Goal: Task Accomplishment & Management: Manage account settings

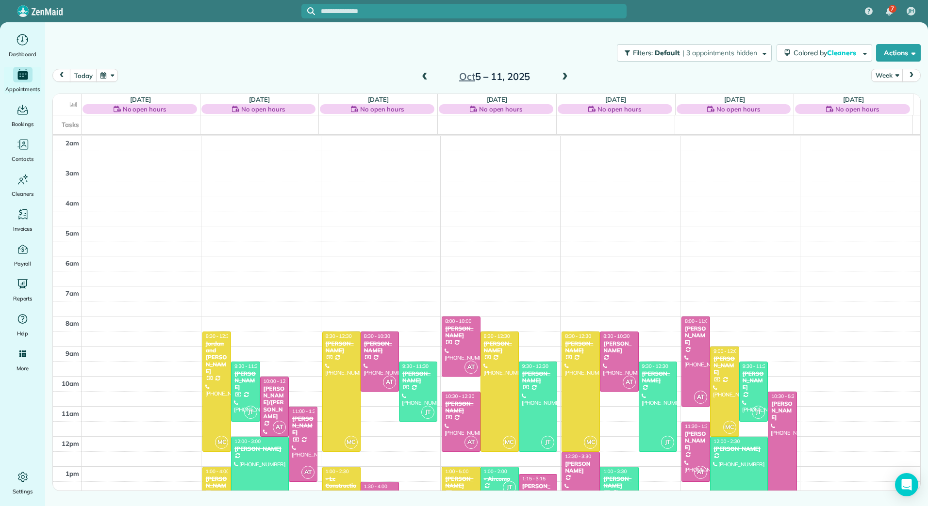
scroll to position [142, 0]
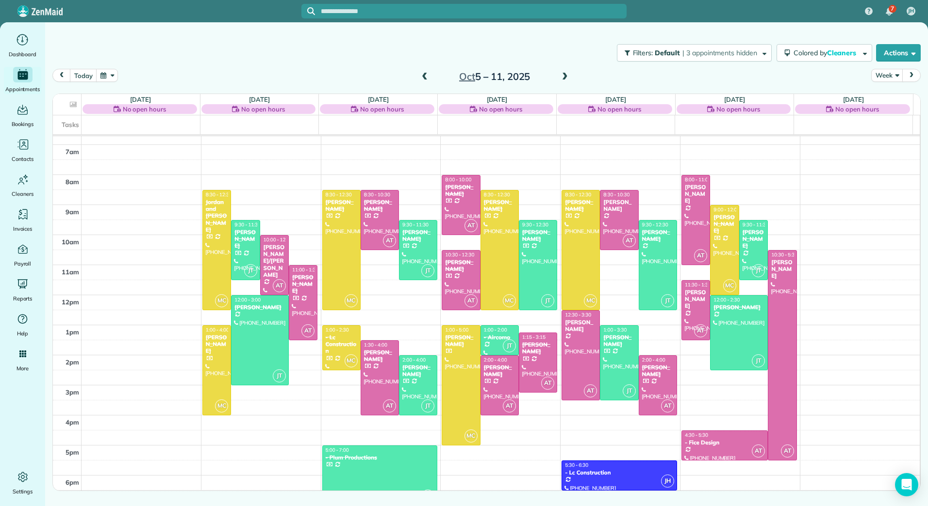
click at [569, 78] on span at bounding box center [564, 77] width 11 height 9
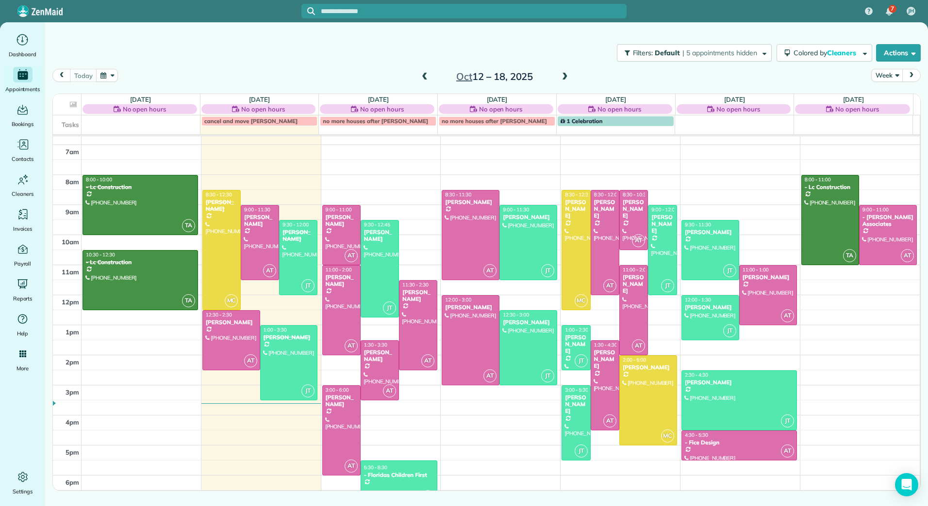
click at [569, 78] on span at bounding box center [564, 77] width 11 height 9
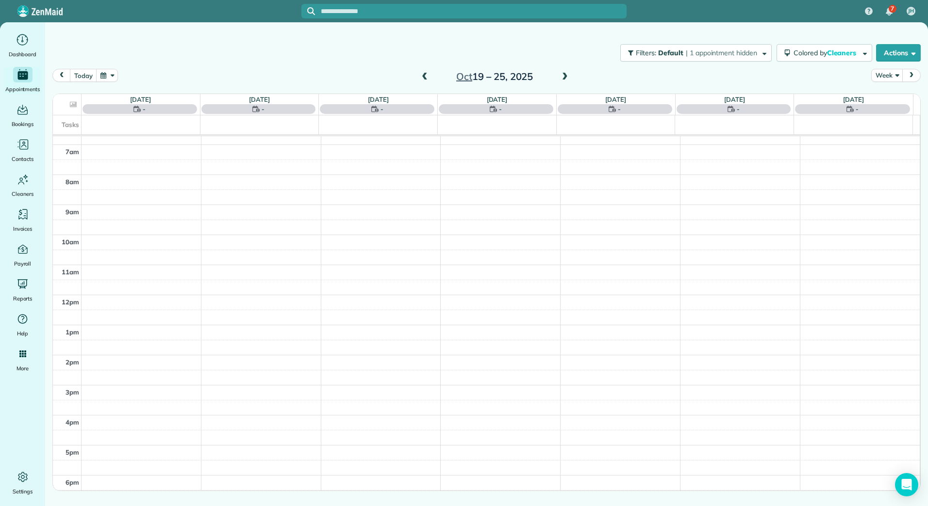
click at [569, 78] on span at bounding box center [564, 77] width 11 height 9
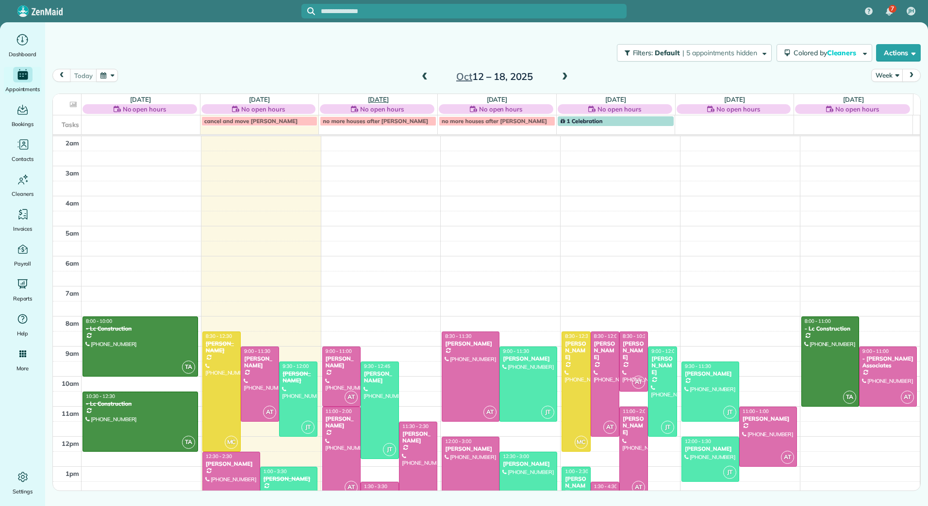
scroll to position [142, 0]
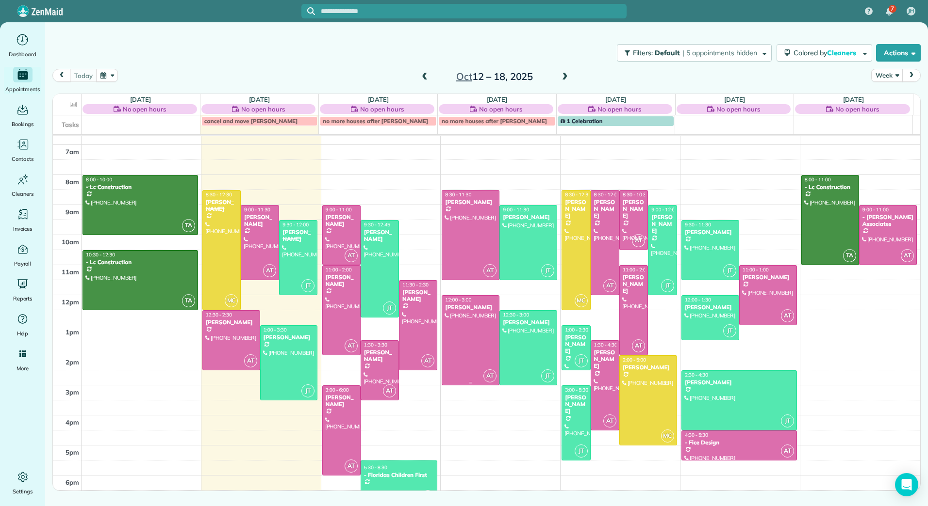
click at [464, 340] on div at bounding box center [470, 340] width 57 height 89
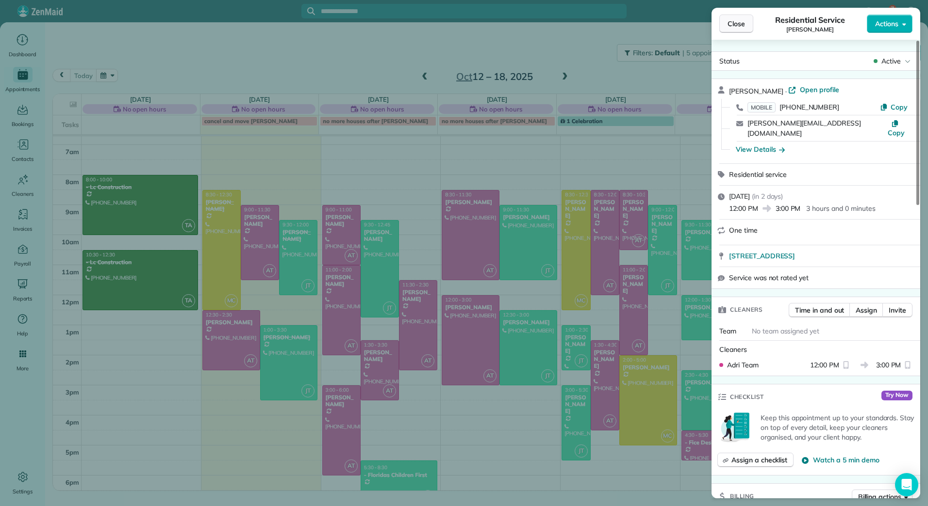
click at [720, 18] on button "Close" at bounding box center [736, 24] width 34 height 18
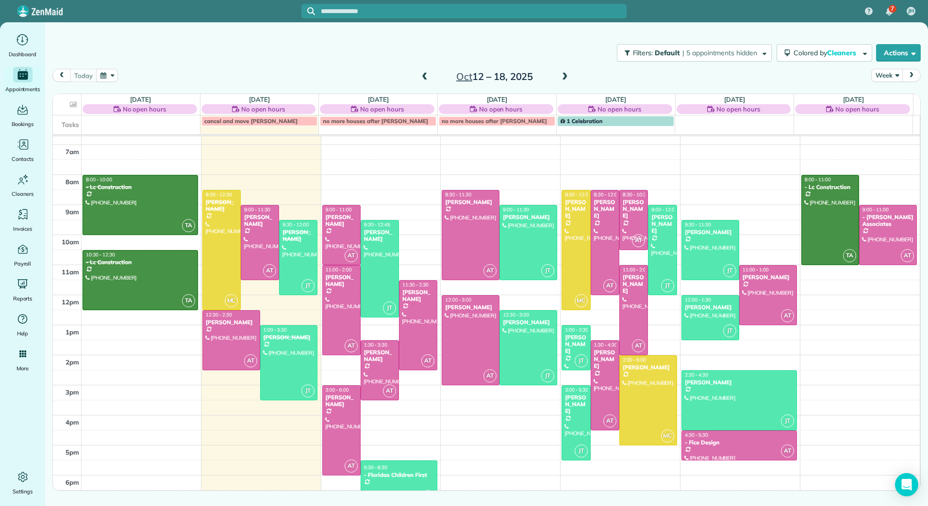
click at [567, 77] on span at bounding box center [564, 77] width 11 height 9
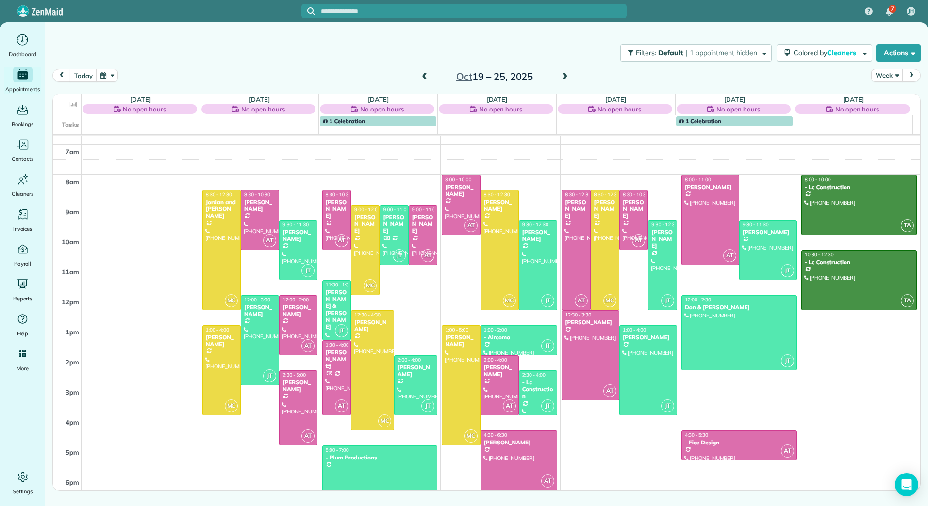
click at [567, 77] on span at bounding box center [564, 77] width 11 height 9
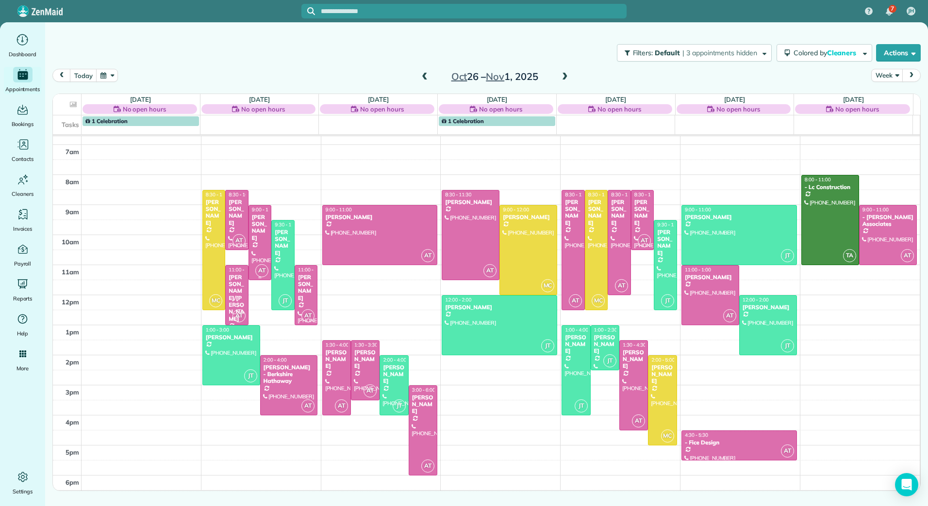
click at [259, 217] on div "[PERSON_NAME]" at bounding box center [259, 228] width 17 height 28
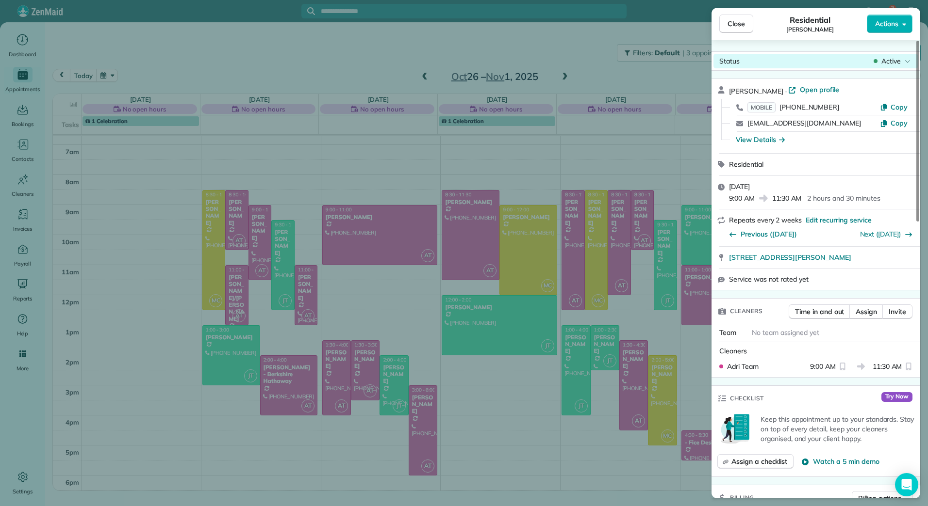
click at [893, 57] on span "Active" at bounding box center [890, 61] width 19 height 10
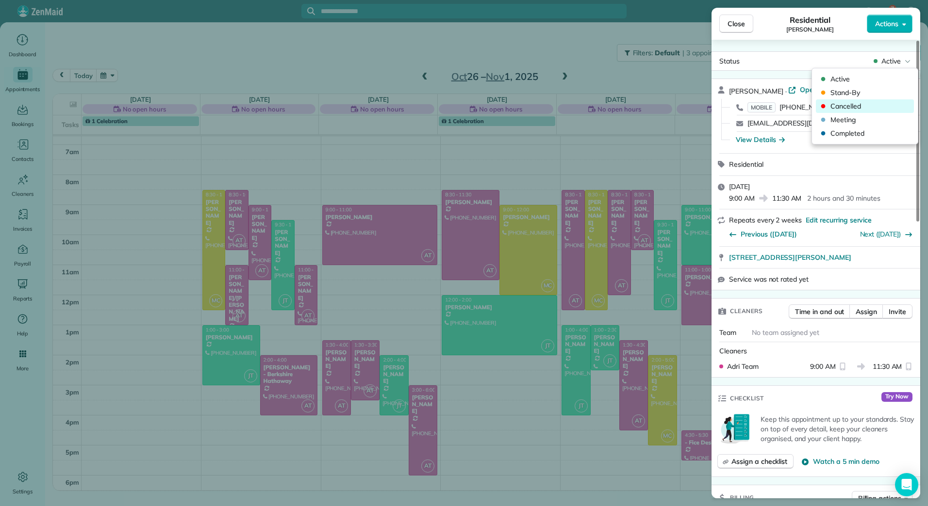
click at [843, 109] on span "Cancelled" at bounding box center [871, 106] width 82 height 10
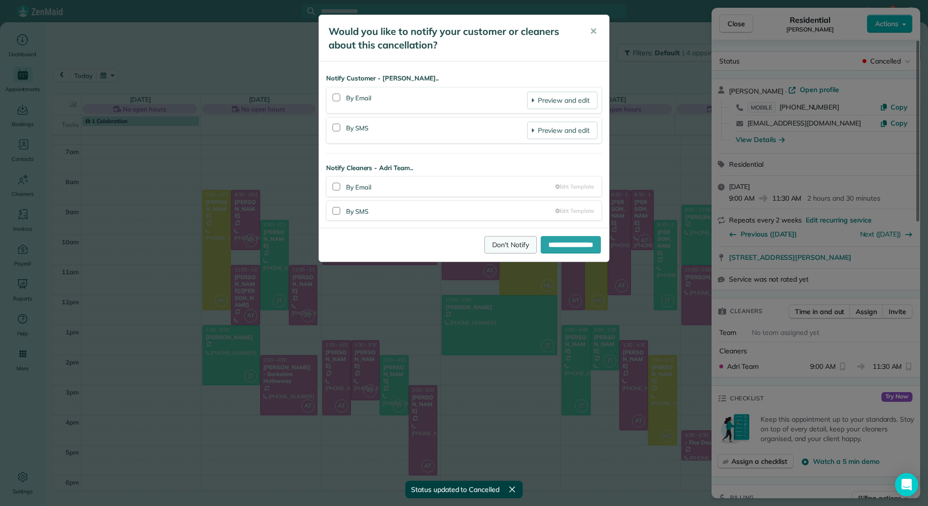
click at [484, 245] on link "Don't Notify" at bounding box center [510, 244] width 52 height 17
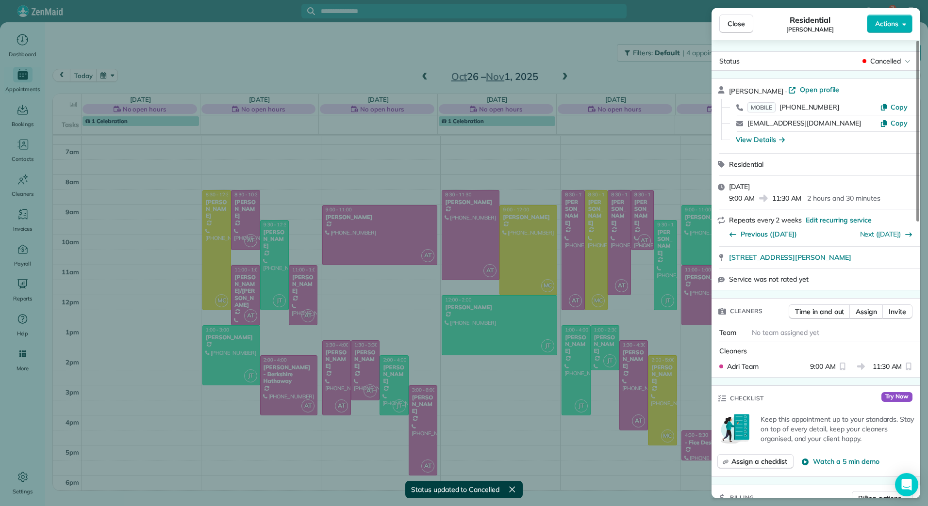
drag, startPoint x: 743, startPoint y: 23, endPoint x: 726, endPoint y: 33, distance: 19.7
click at [744, 23] on span "Close" at bounding box center [735, 24] width 17 height 10
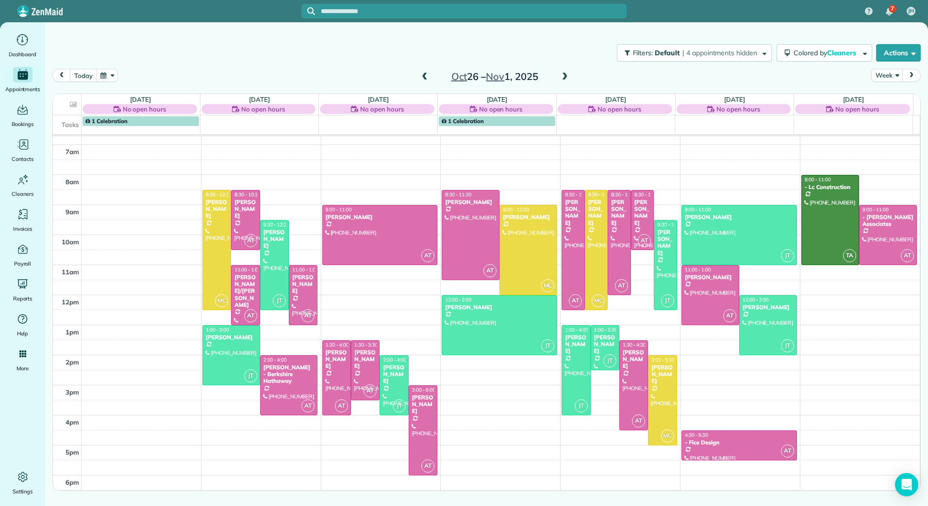
click at [560, 73] on span at bounding box center [564, 77] width 11 height 9
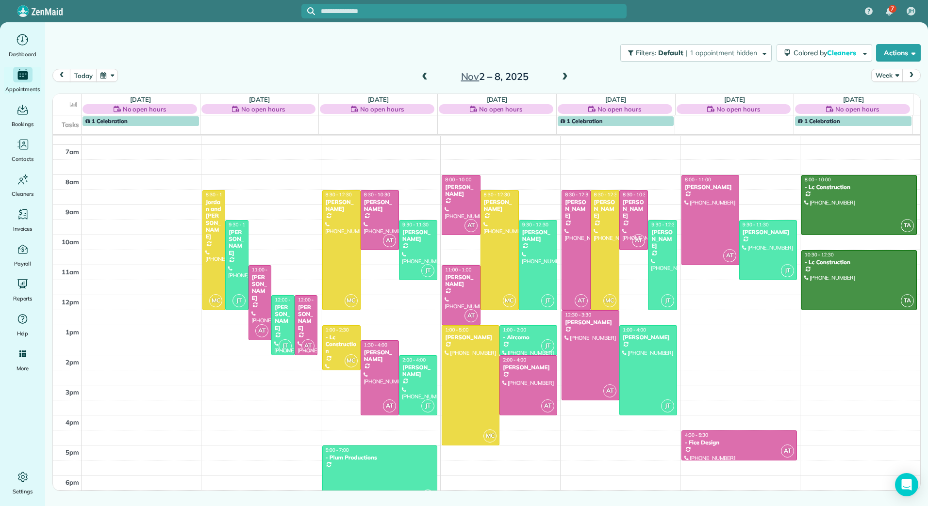
click at [560, 73] on span at bounding box center [564, 77] width 11 height 9
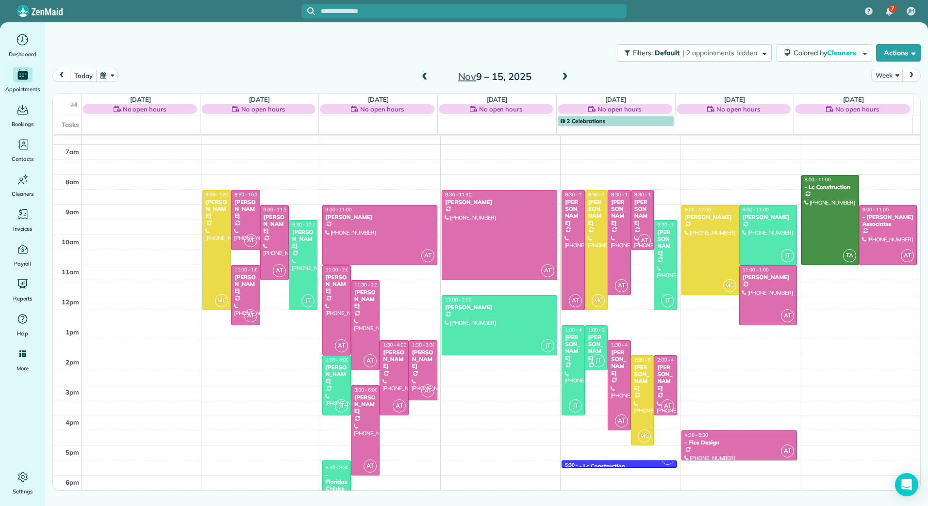
click at [428, 74] on span at bounding box center [424, 77] width 11 height 9
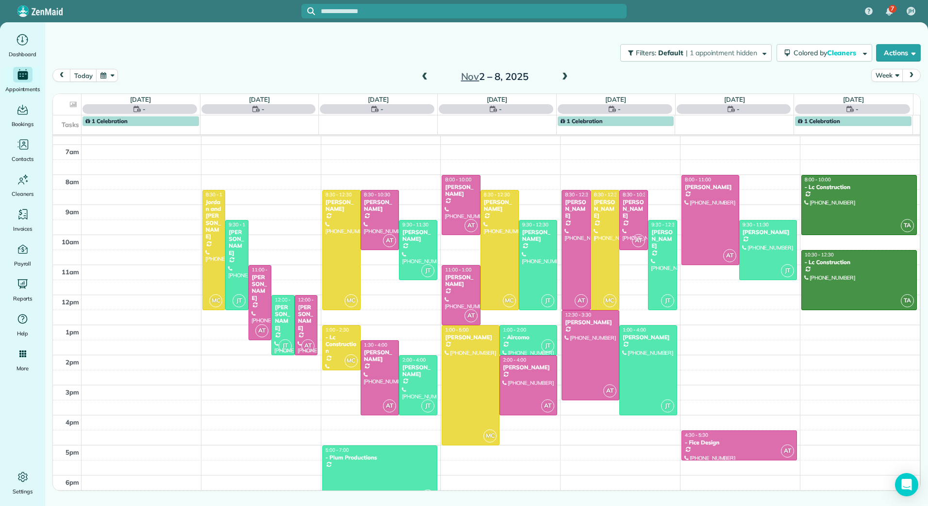
click at [428, 74] on span at bounding box center [424, 77] width 11 height 9
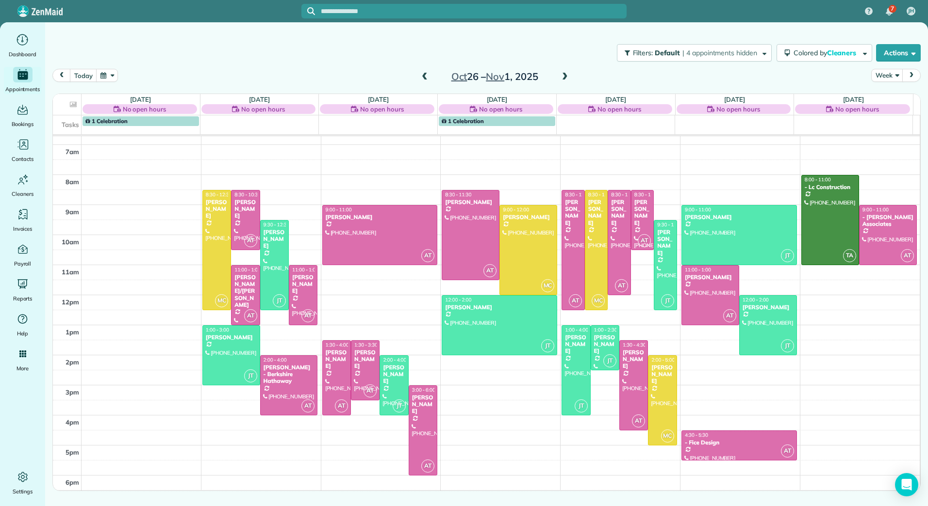
click at [428, 74] on span at bounding box center [424, 77] width 11 height 9
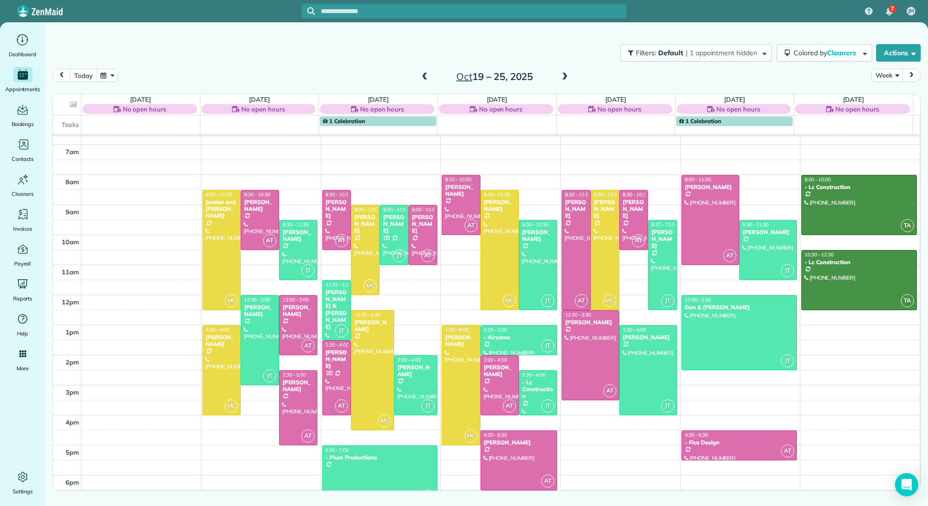
click at [428, 74] on span at bounding box center [424, 77] width 11 height 9
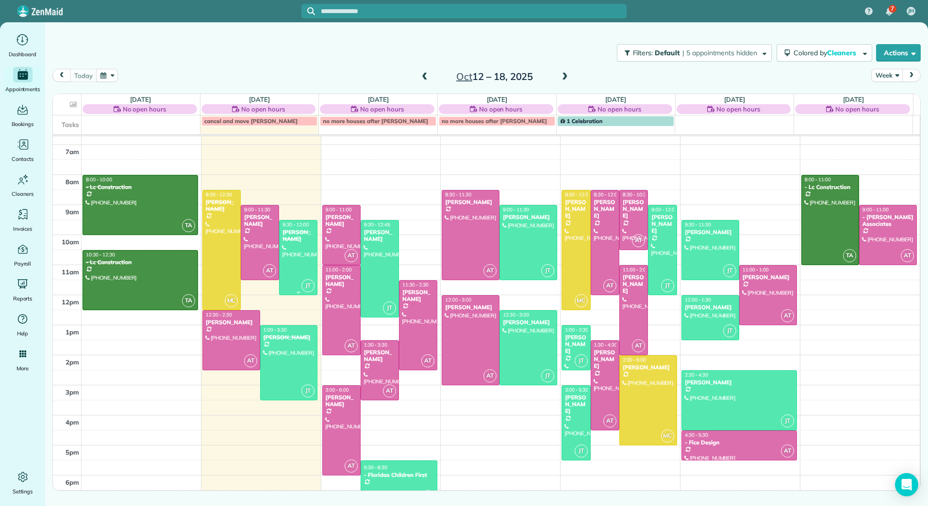
click at [298, 229] on div "[PERSON_NAME]" at bounding box center [298, 236] width 33 height 14
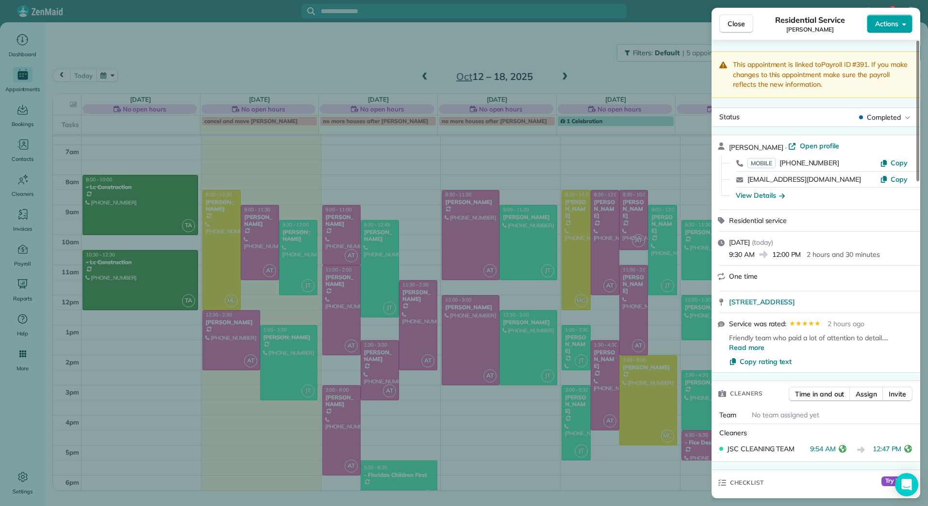
click at [895, 23] on span "Actions" at bounding box center [886, 24] width 23 height 10
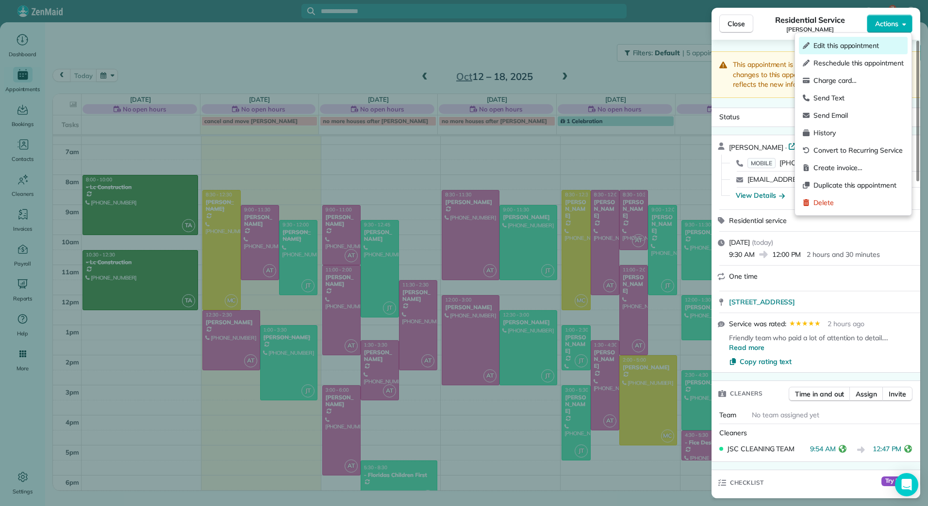
click at [861, 50] on div "Edit this appointment" at bounding box center [853, 45] width 109 height 17
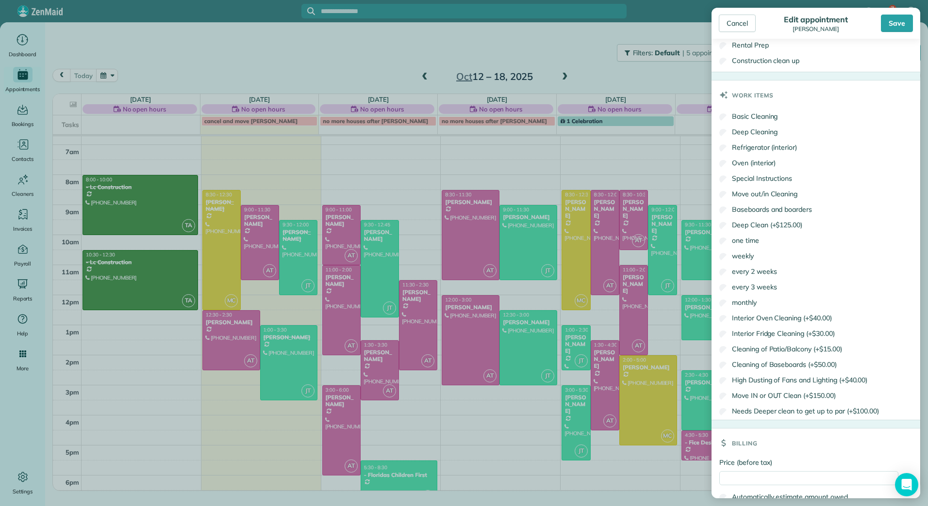
scroll to position [585, 0]
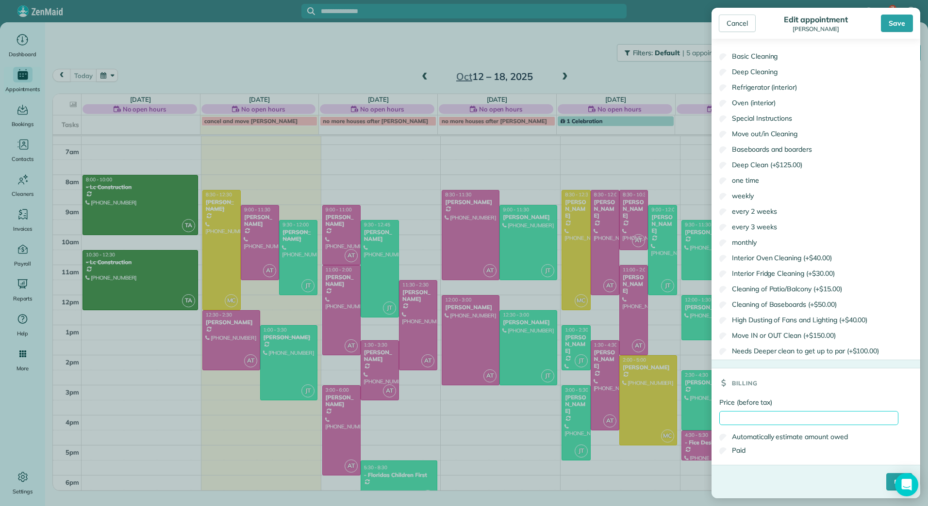
click at [787, 420] on input "Price (before tax)" at bounding box center [808, 418] width 179 height 14
click at [777, 419] on input "Price (before tax)" at bounding box center [808, 418] width 179 height 14
type input "******"
click at [743, 454] on label "Paid" at bounding box center [732, 451] width 26 height 10
click at [886, 482] on input "****" at bounding box center [899, 481] width 26 height 17
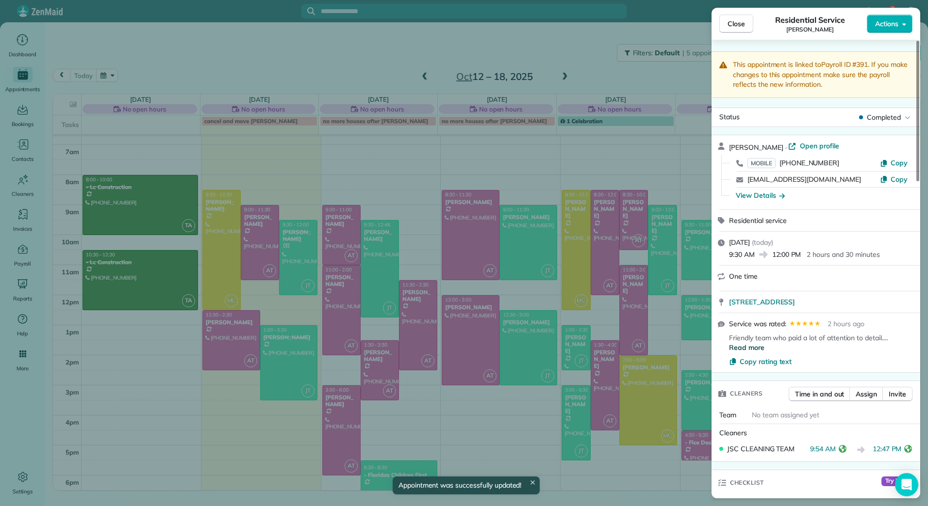
click at [745, 347] on span "Read more" at bounding box center [746, 348] width 35 height 10
click at [740, 29] on button "Close" at bounding box center [736, 24] width 34 height 18
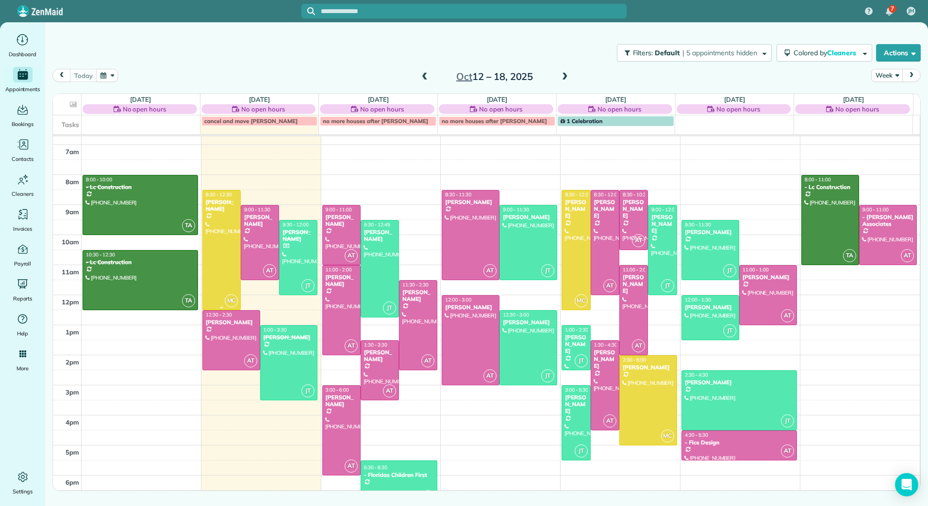
click at [214, 249] on div at bounding box center [221, 250] width 37 height 119
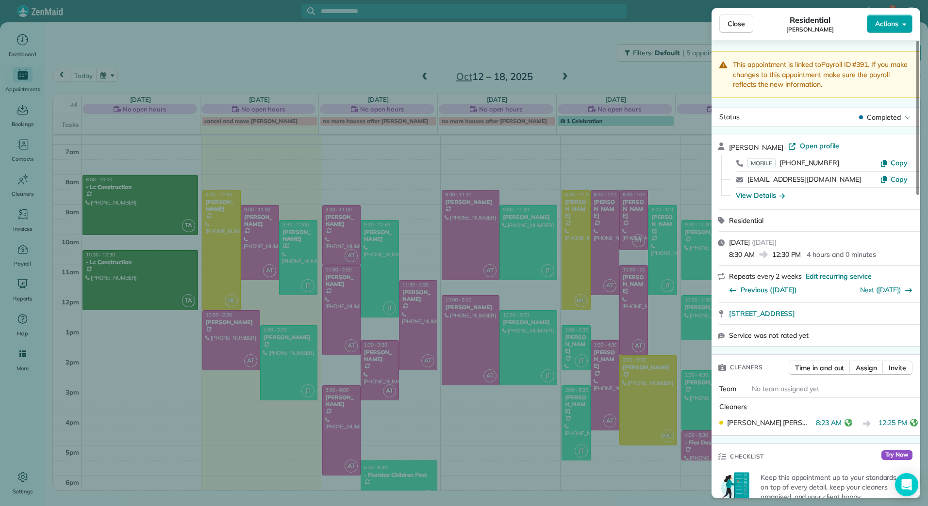
click at [901, 22] on button "Actions" at bounding box center [889, 24] width 46 height 18
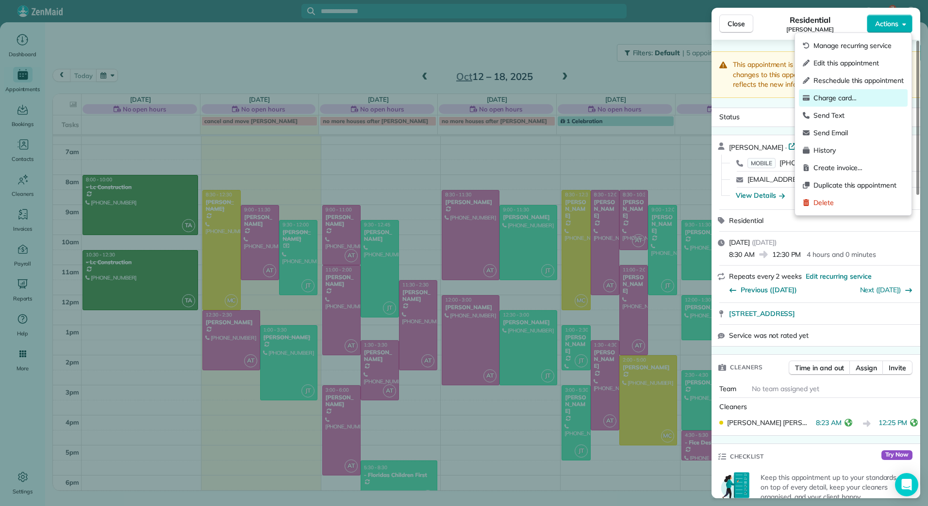
click at [831, 98] on span "Charge card…" at bounding box center [858, 98] width 90 height 10
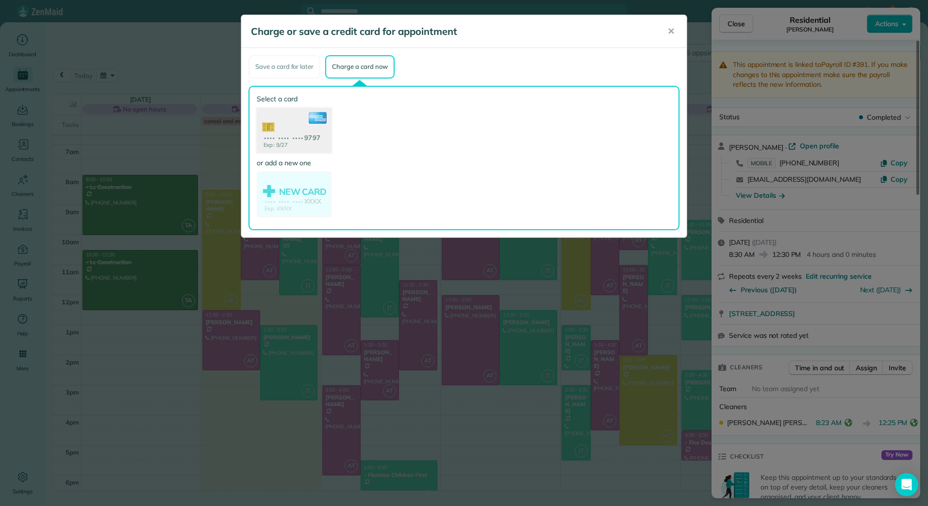
click at [287, 130] on use at bounding box center [294, 131] width 75 height 47
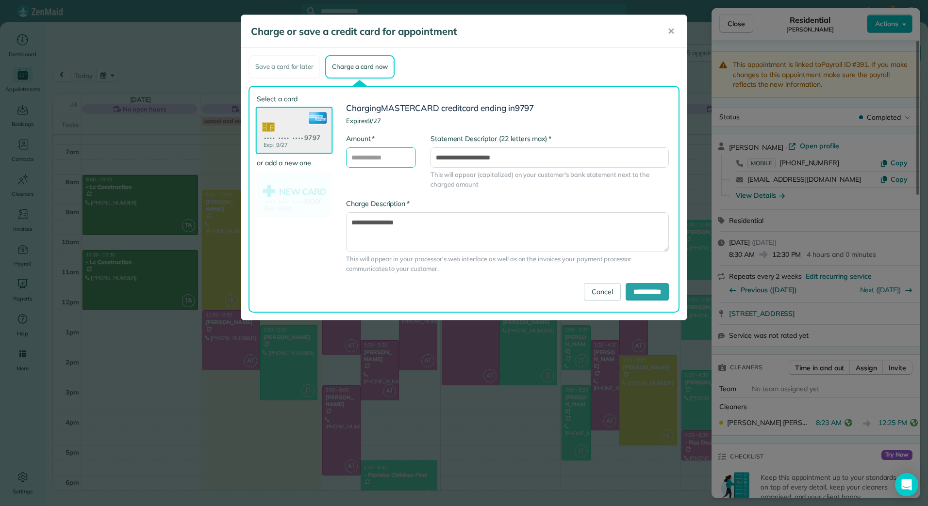
click at [392, 163] on input "* Amount" at bounding box center [381, 157] width 70 height 20
type input "******"
click at [433, 221] on textarea "**********" at bounding box center [507, 232] width 323 height 40
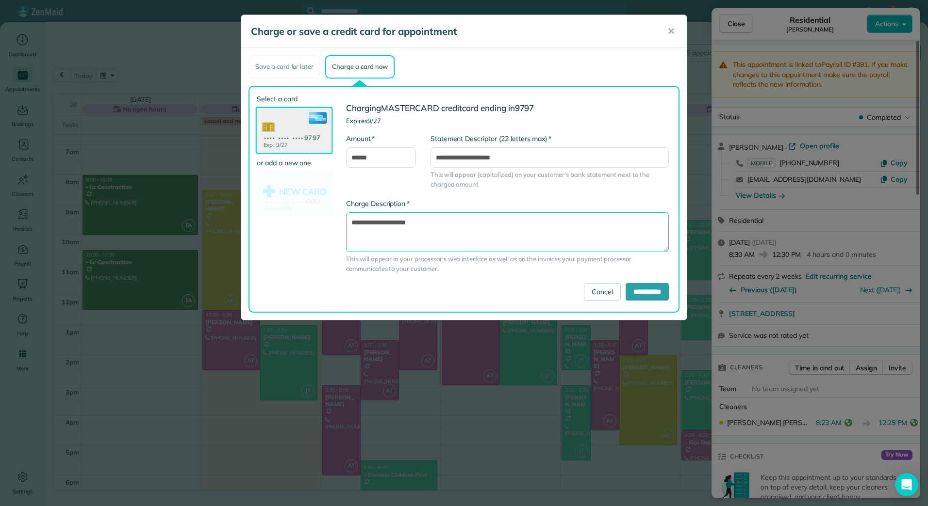
type textarea "**********"
click at [453, 156] on input "**********" at bounding box center [549, 157] width 238 height 20
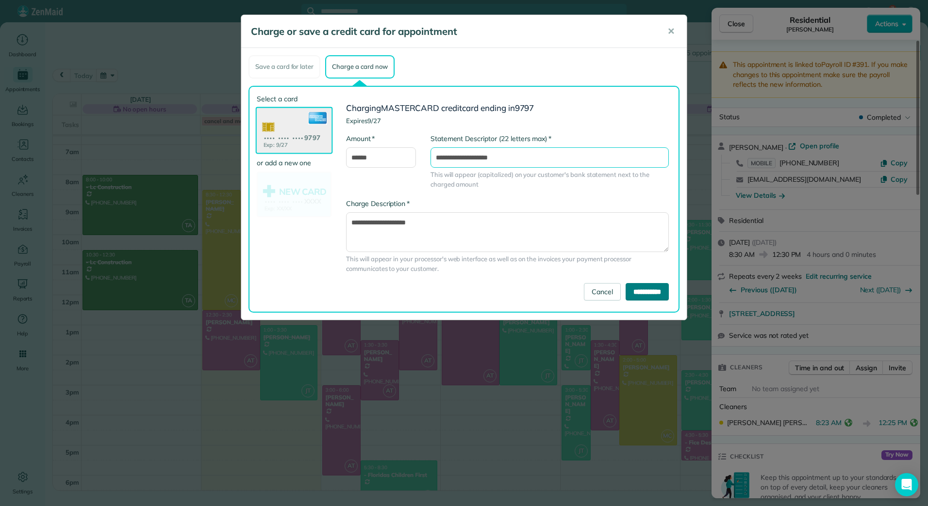
type input "**********"
click at [629, 289] on input "**********" at bounding box center [646, 291] width 43 height 17
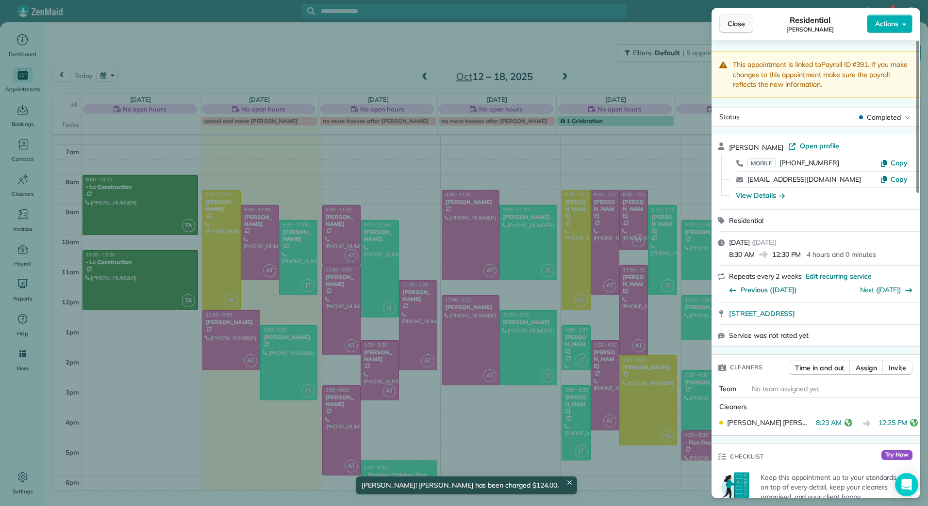
click at [733, 25] on span "Close" at bounding box center [735, 24] width 17 height 10
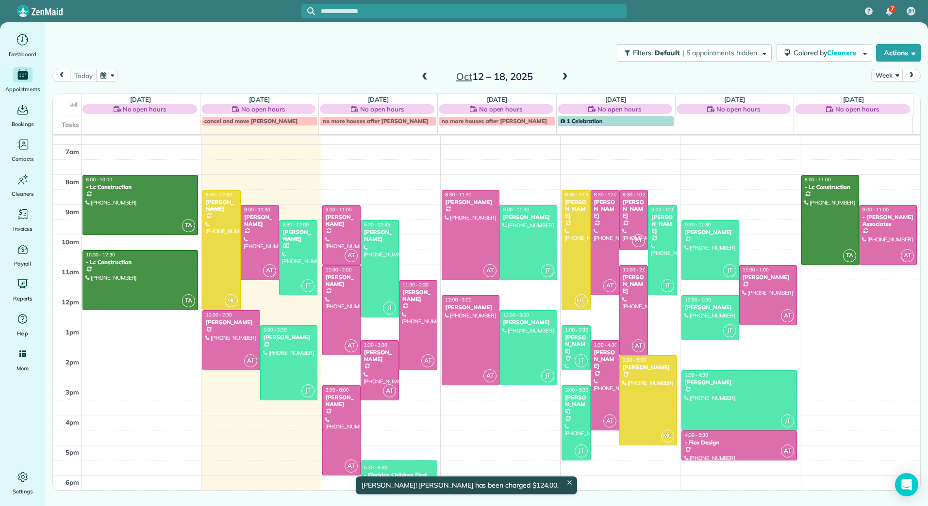
click at [426, 80] on span at bounding box center [424, 77] width 11 height 9
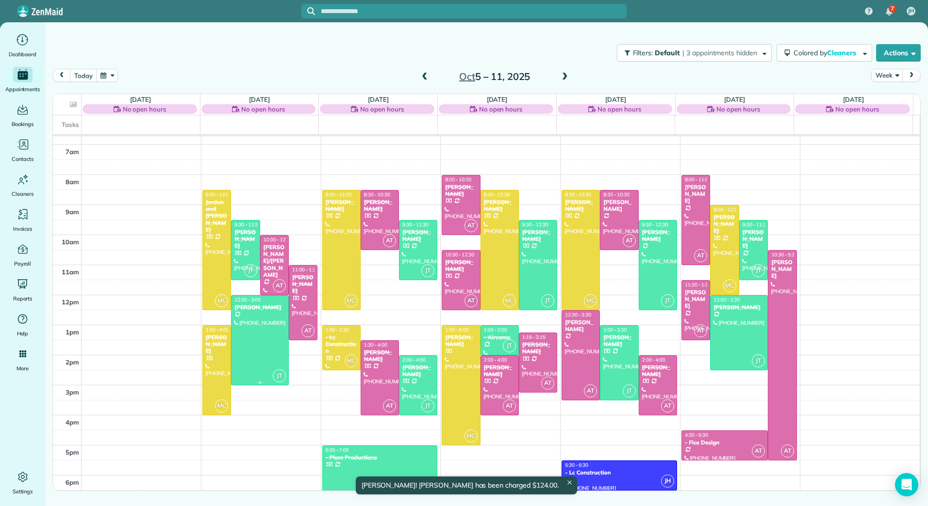
click at [255, 335] on div at bounding box center [259, 340] width 57 height 89
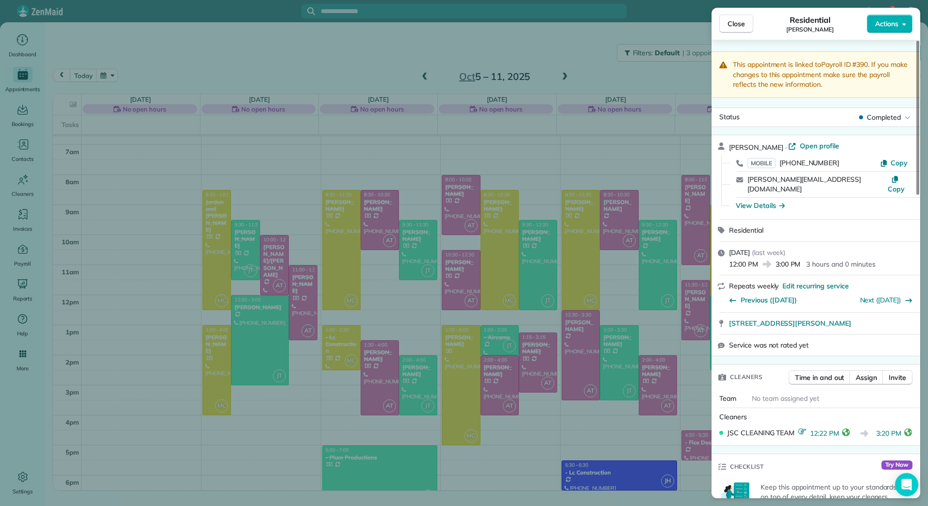
click at [914, 5] on div "Close Residential [PERSON_NAME] Actions This appointment is linked to Payroll I…" at bounding box center [464, 253] width 928 height 506
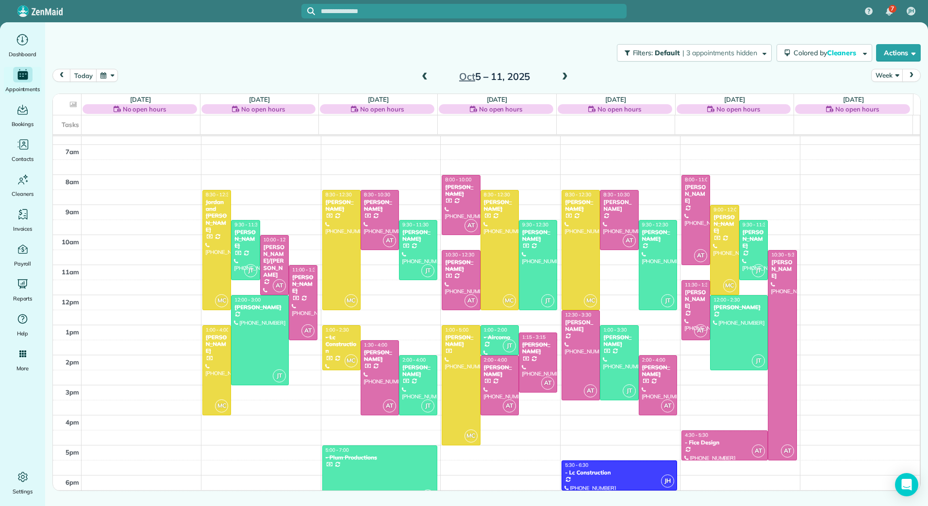
click at [893, 20] on body "7 JH Dashboard Appointments Bookings Contacts Cleaners Invoices Payroll Reports…" at bounding box center [464, 253] width 928 height 506
click at [244, 330] on div at bounding box center [259, 340] width 57 height 89
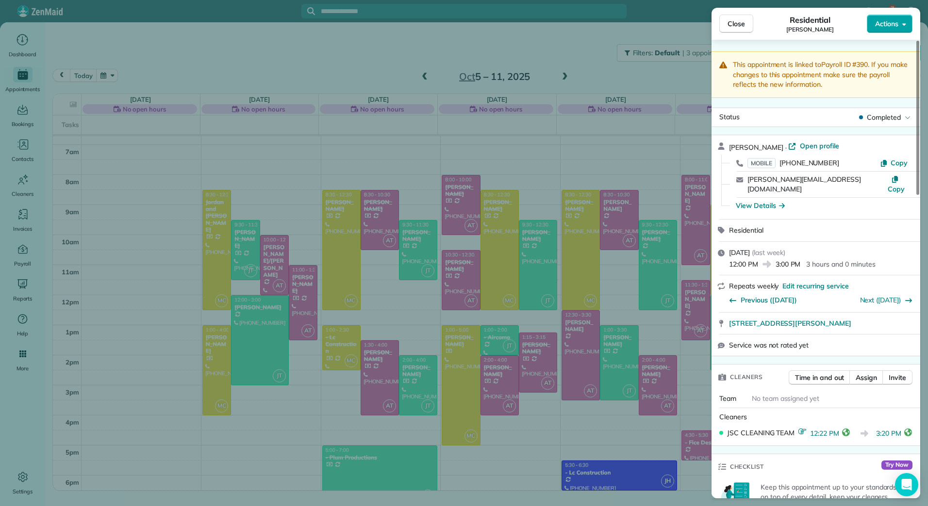
click at [891, 28] on span "Actions" at bounding box center [886, 24] width 23 height 10
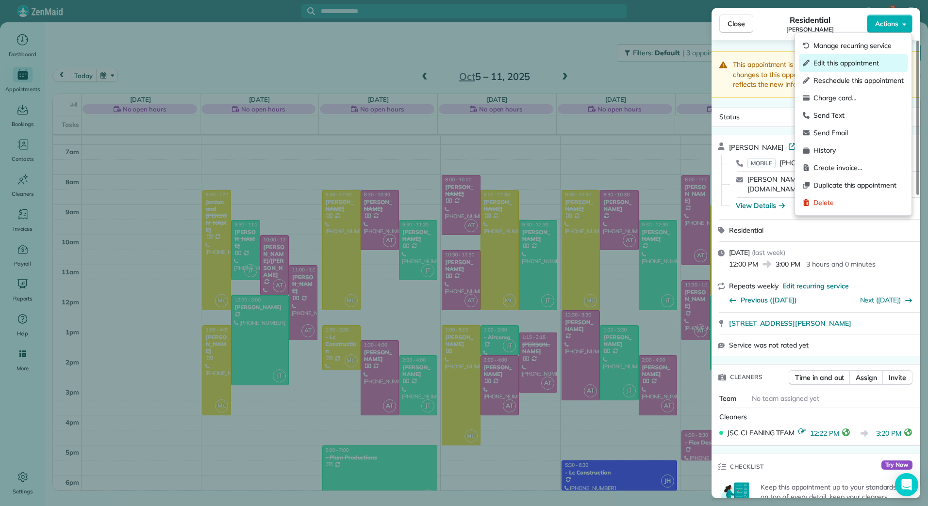
click at [820, 64] on span "Edit this appointment" at bounding box center [858, 63] width 90 height 10
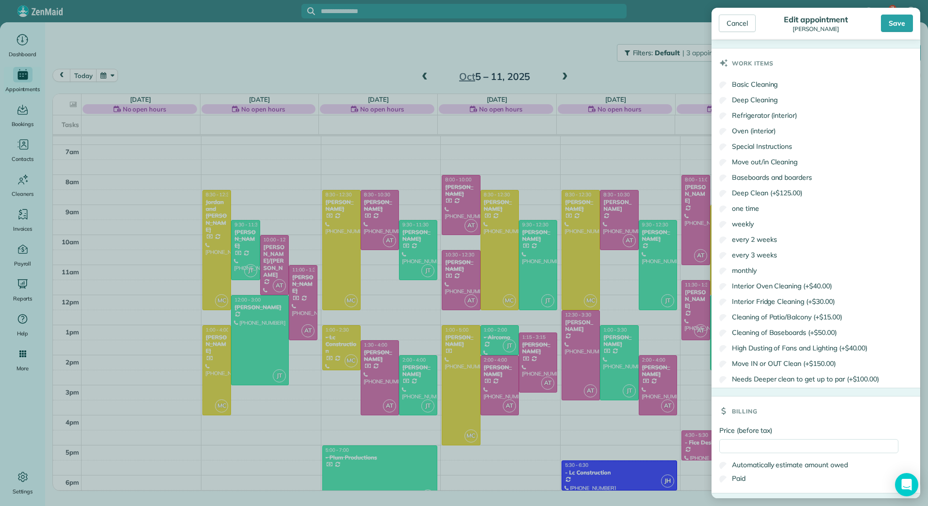
scroll to position [479, 0]
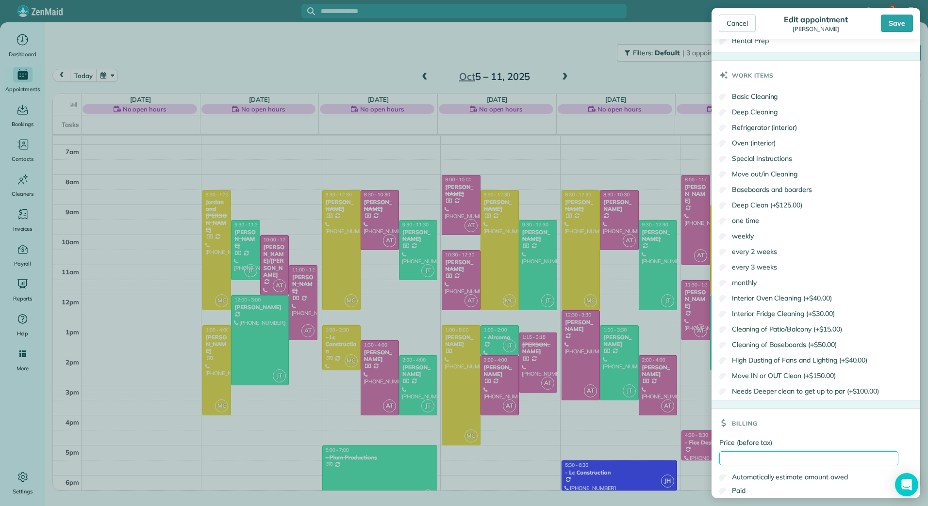
click at [746, 460] on input "Price (before tax)" at bounding box center [808, 459] width 179 height 14
type input "******"
click at [736, 490] on label "Paid" at bounding box center [732, 491] width 26 height 10
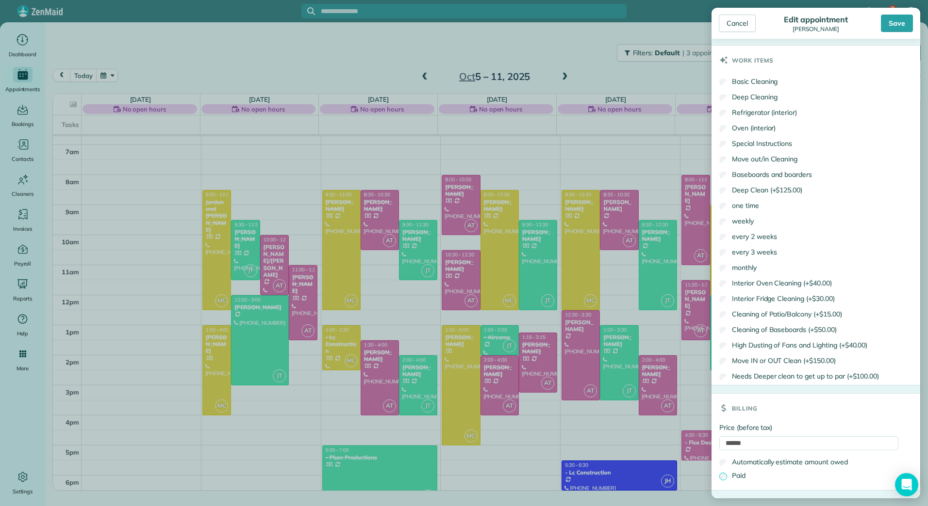
scroll to position [521, 0]
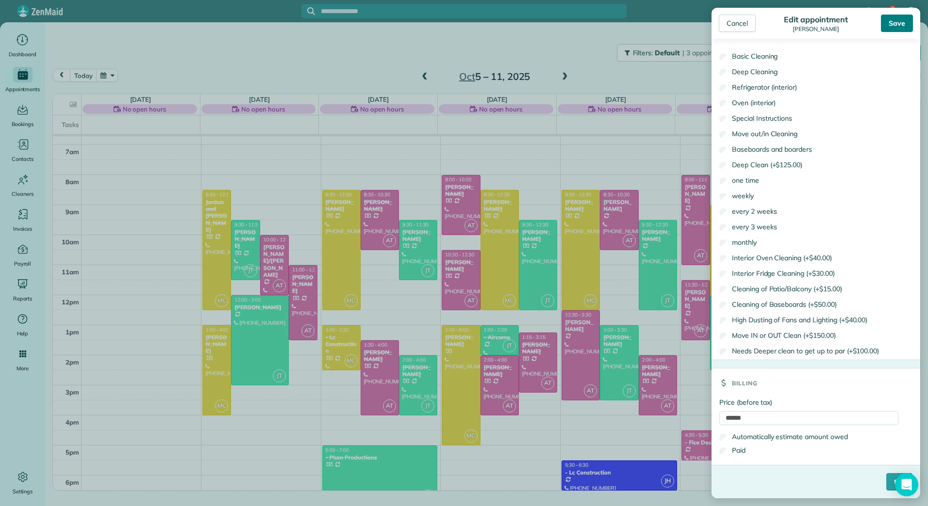
click at [901, 21] on div "Save" at bounding box center [897, 23] width 32 height 17
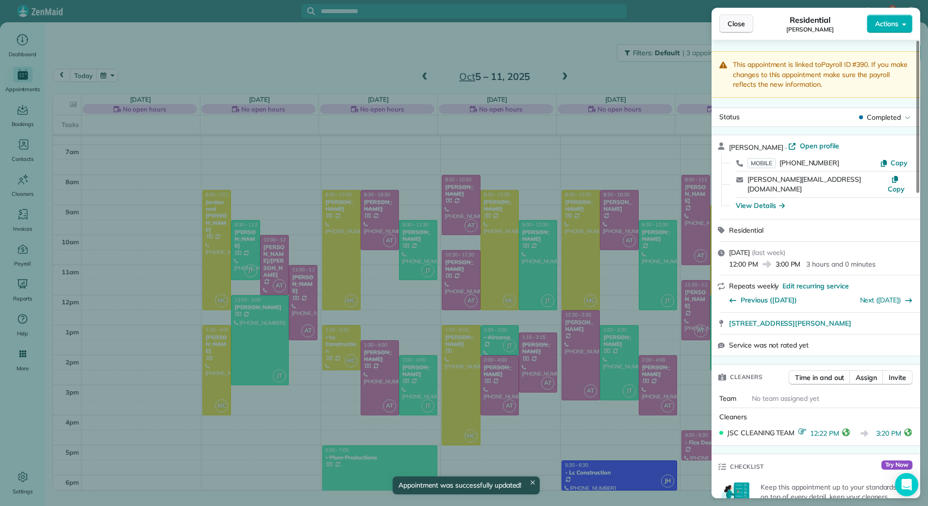
click at [737, 26] on span "Close" at bounding box center [735, 24] width 17 height 10
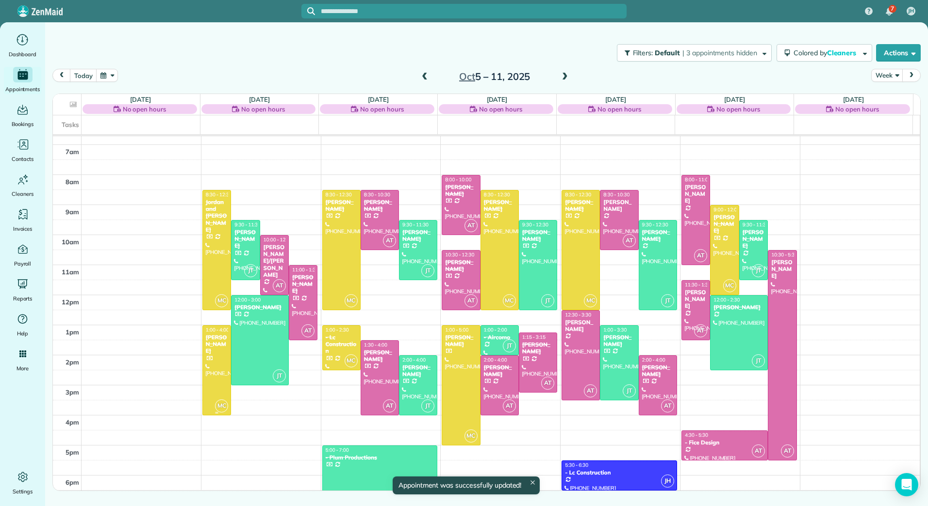
click at [226, 329] on span "1:00 - 4:00" at bounding box center [217, 330] width 23 height 6
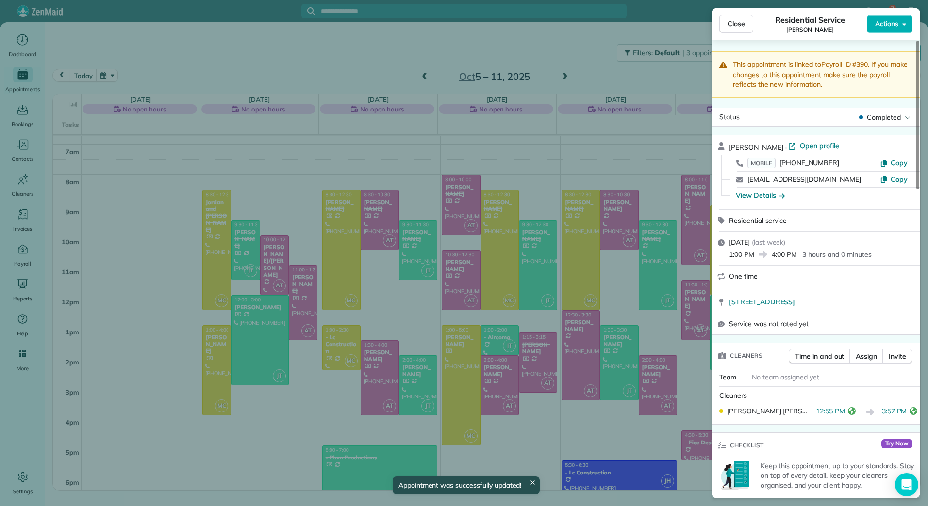
click at [248, 329] on div "Close Residential Service [PERSON_NAME] Actions This appointment is linked to P…" at bounding box center [464, 253] width 928 height 506
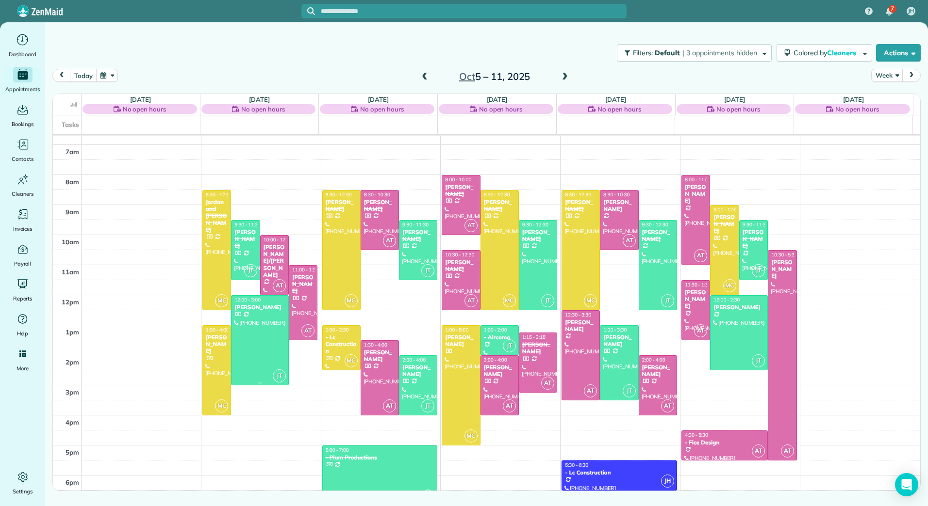
click at [248, 329] on div at bounding box center [259, 340] width 57 height 89
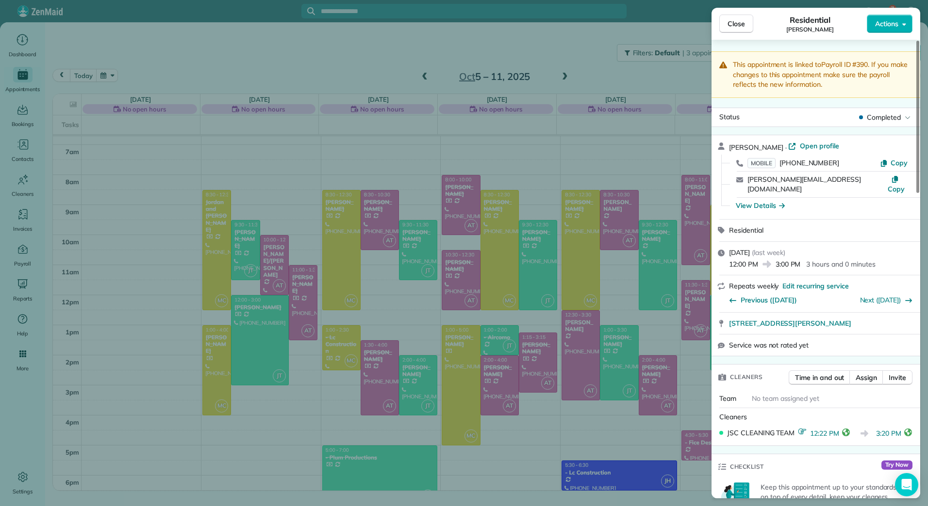
click at [618, 359] on div "Close Residential [PERSON_NAME] Actions This appointment is linked to Payroll I…" at bounding box center [464, 253] width 928 height 506
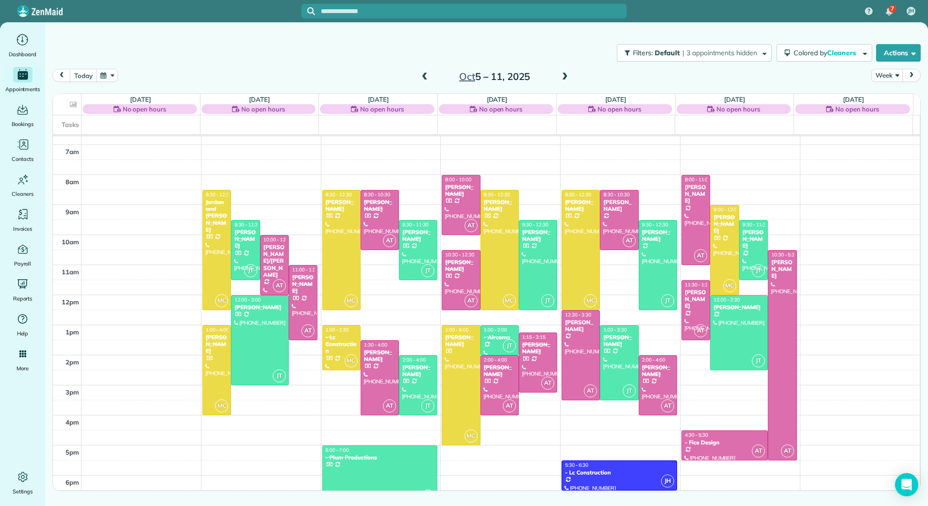
click at [618, 359] on div at bounding box center [618, 363] width 37 height 74
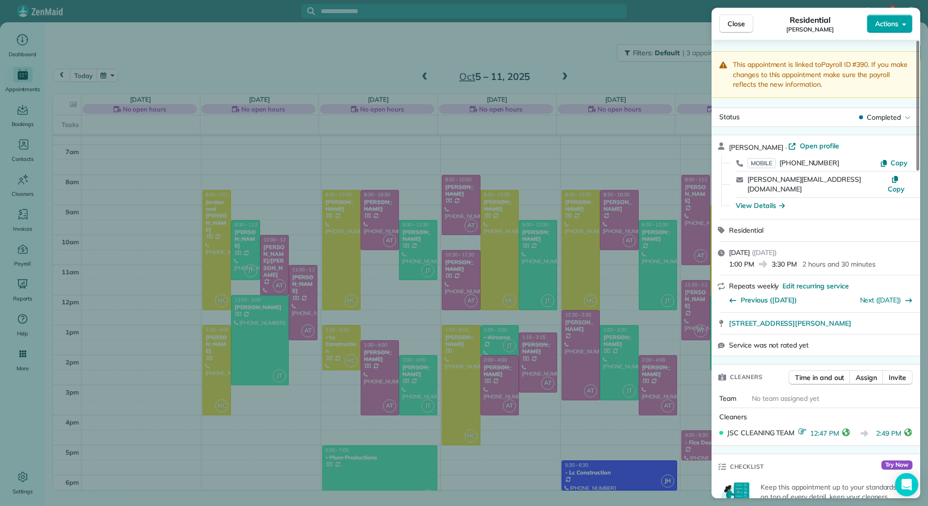
click at [902, 23] on icon "button" at bounding box center [904, 23] width 4 height 7
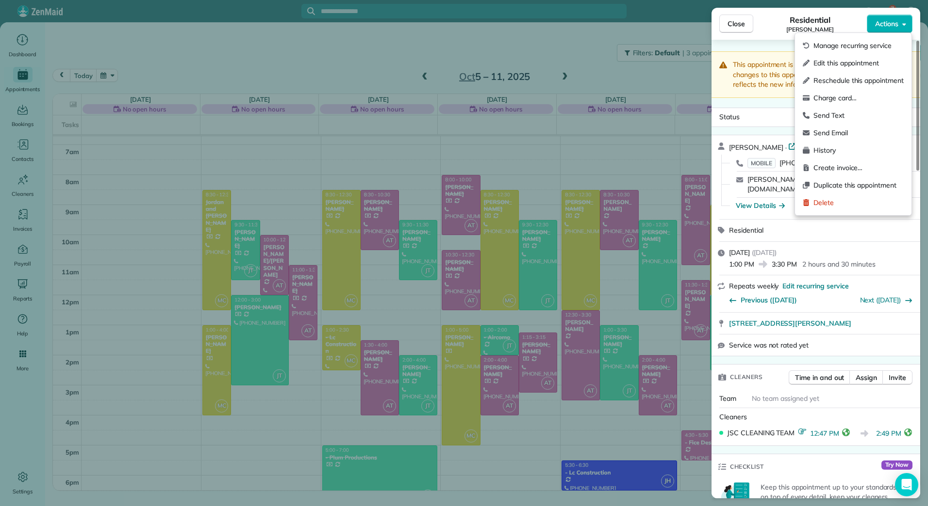
click at [872, 59] on span "Edit this appointment" at bounding box center [858, 63] width 90 height 10
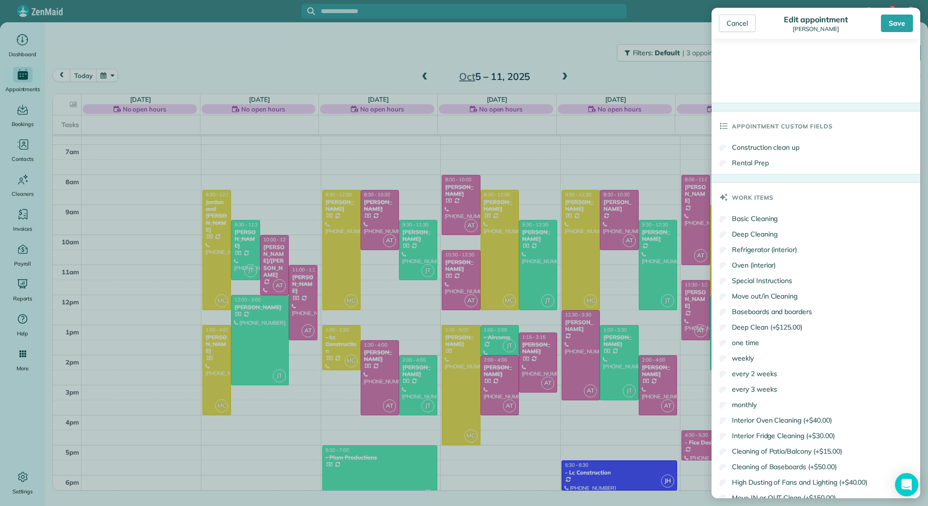
scroll to position [809, 0]
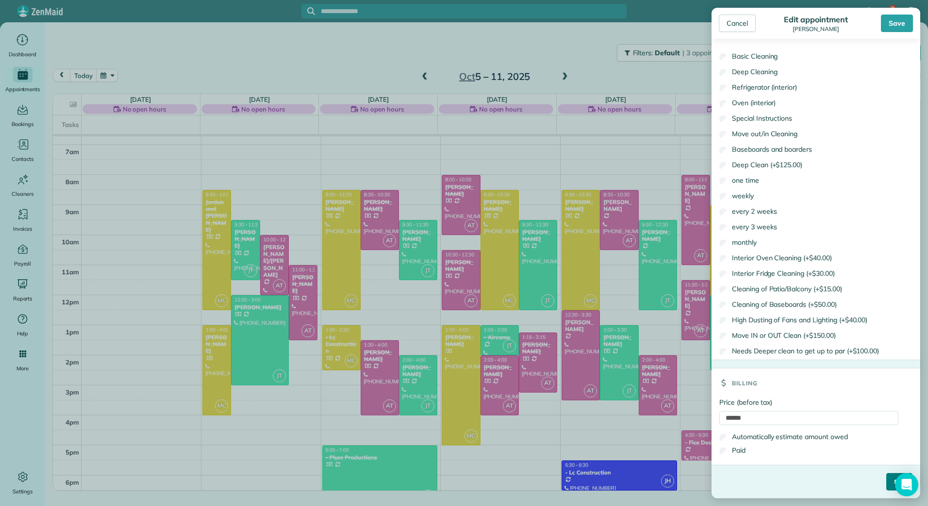
click at [886, 475] on input "****" at bounding box center [899, 481] width 26 height 17
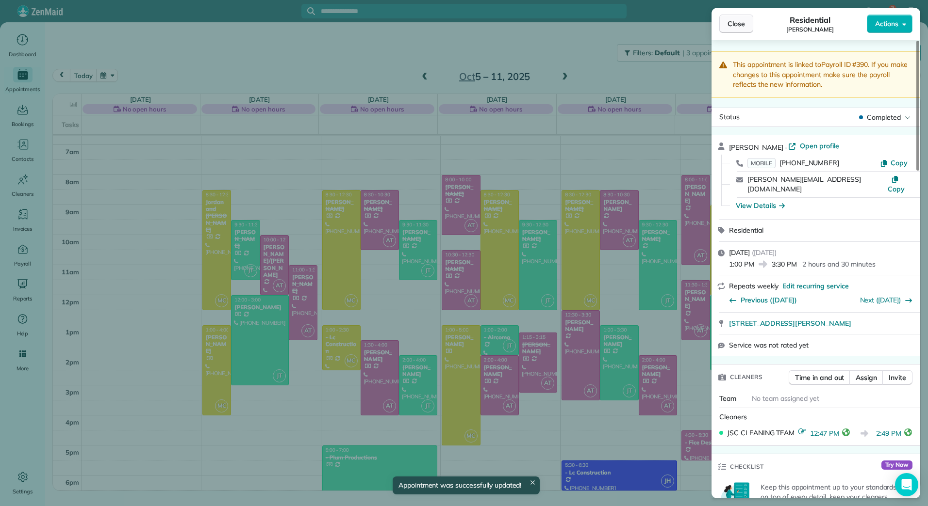
click at [734, 25] on span "Close" at bounding box center [735, 24] width 17 height 10
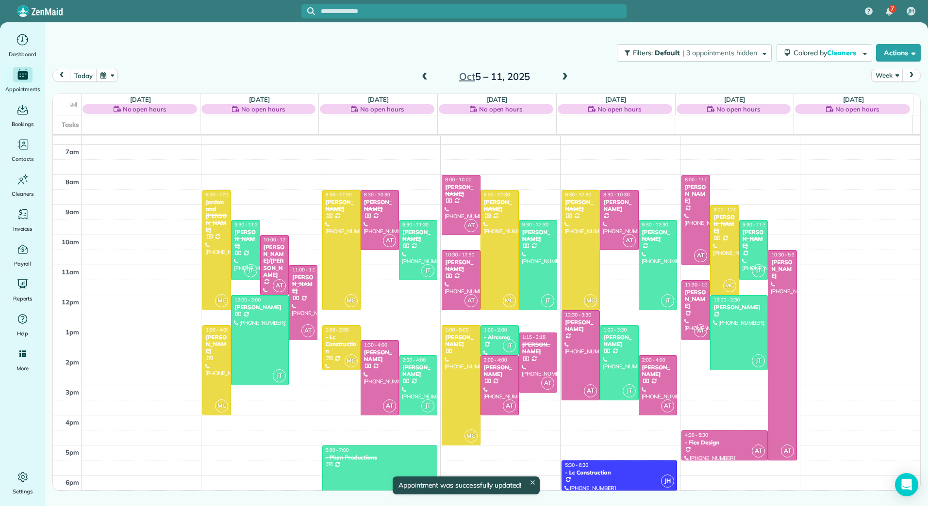
click at [245, 245] on div at bounding box center [245, 250] width 28 height 59
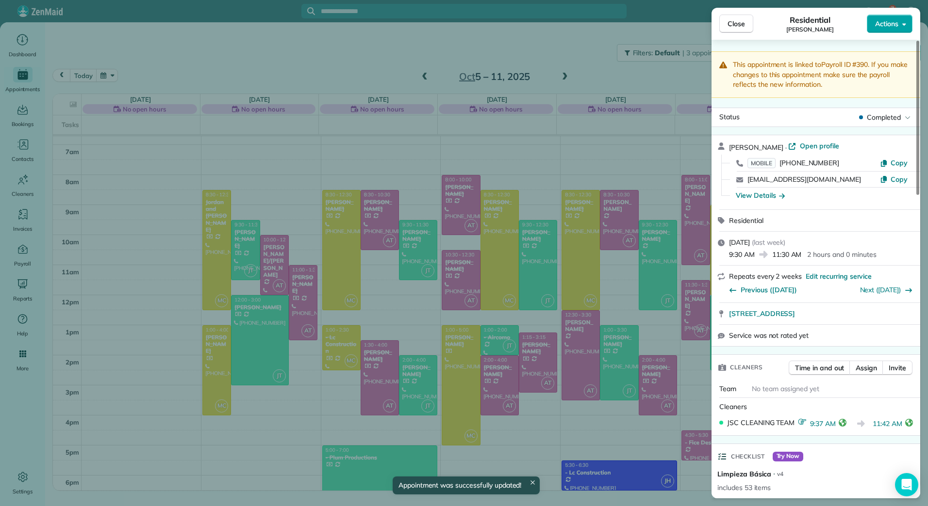
click at [897, 23] on span "Actions" at bounding box center [886, 24] width 23 height 10
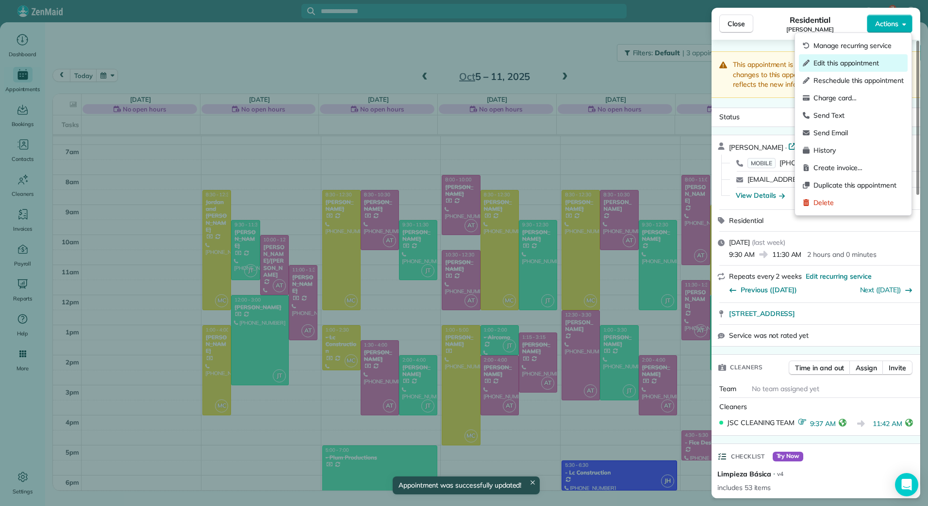
click at [853, 65] on span "Edit this appointment" at bounding box center [858, 63] width 90 height 10
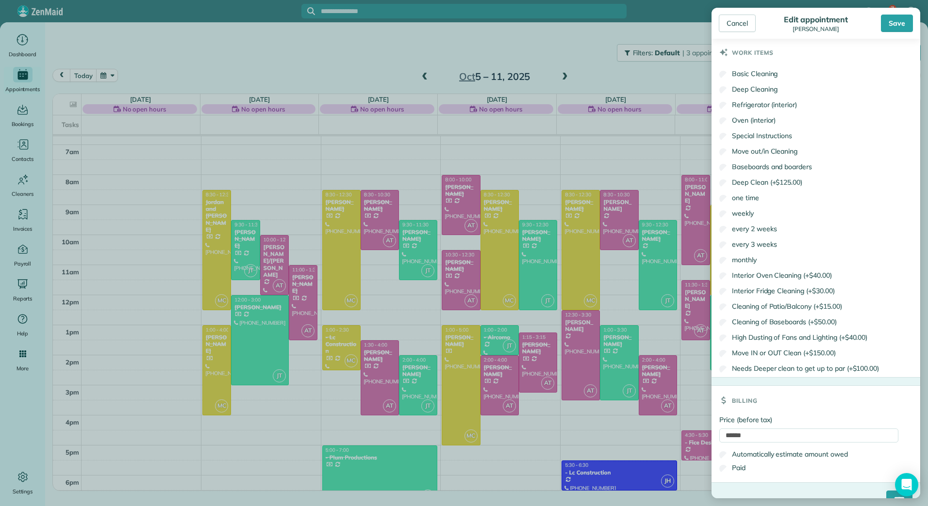
scroll to position [452, 0]
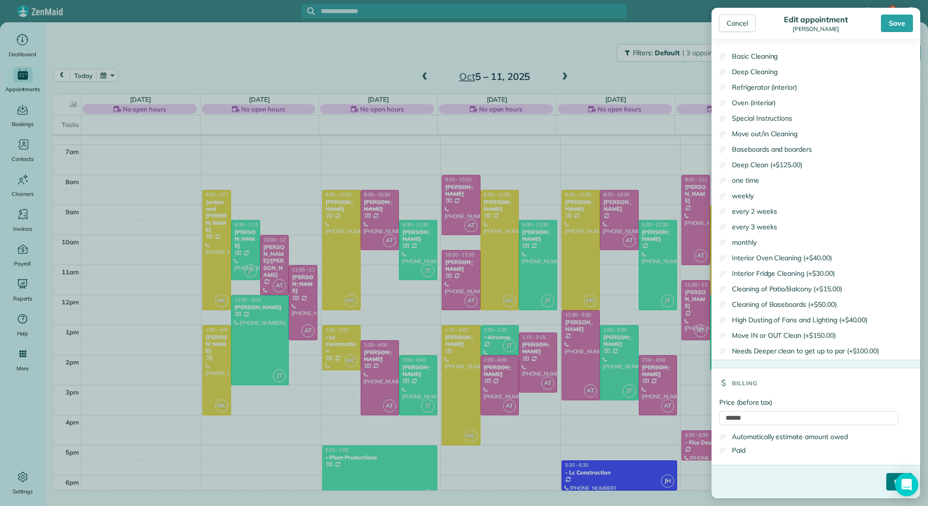
click at [886, 482] on input "****" at bounding box center [899, 481] width 26 height 17
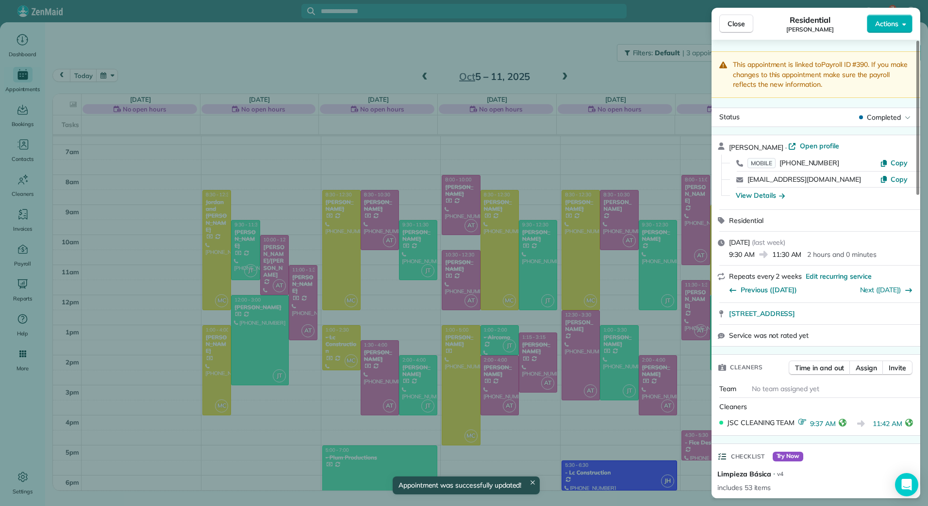
click at [726, 19] on button "Close" at bounding box center [736, 24] width 34 height 18
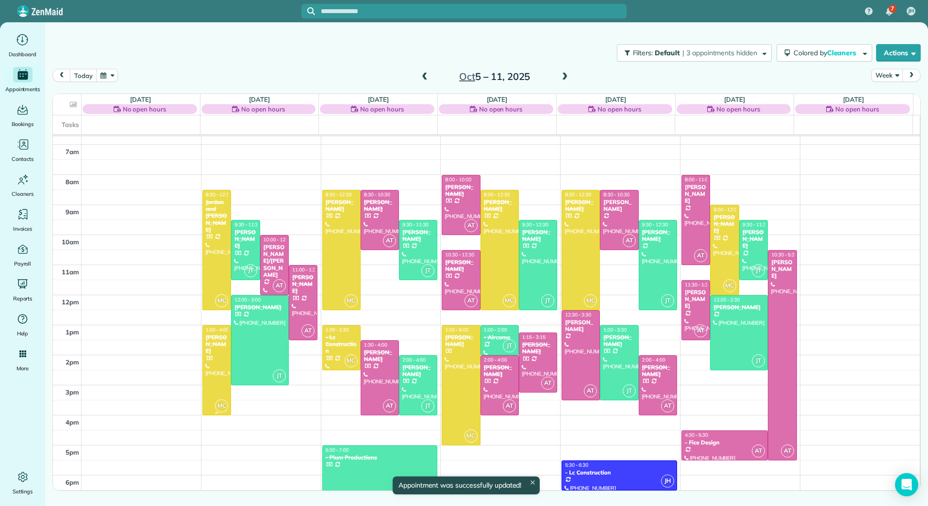
click at [214, 343] on div "[PERSON_NAME]" at bounding box center [216, 344] width 23 height 21
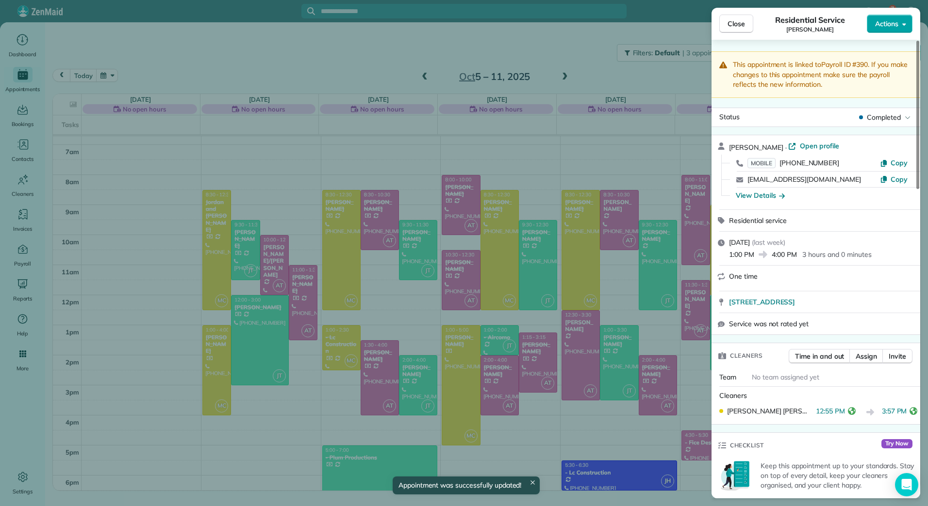
click at [894, 23] on span "Actions" at bounding box center [886, 24] width 23 height 10
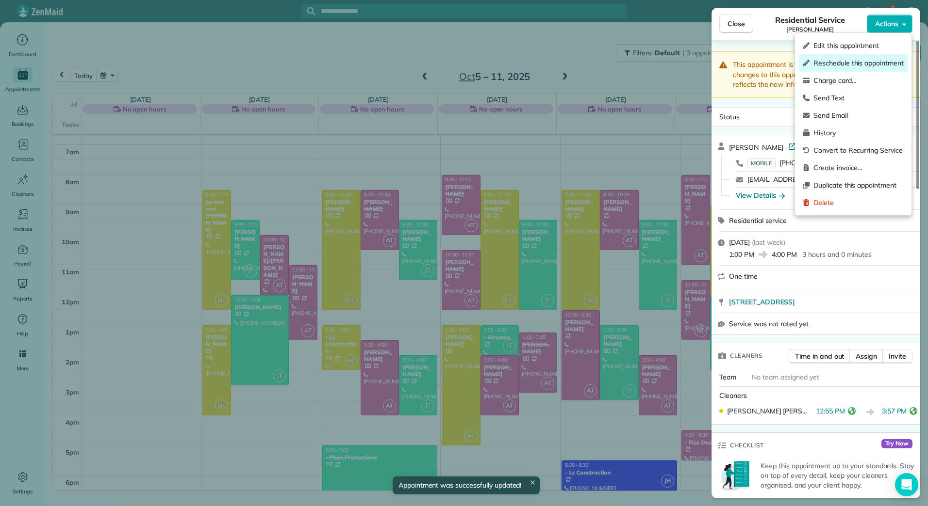
click at [849, 68] on div "Reschedule this appointment" at bounding box center [853, 62] width 109 height 17
select select "*"
select select "****"
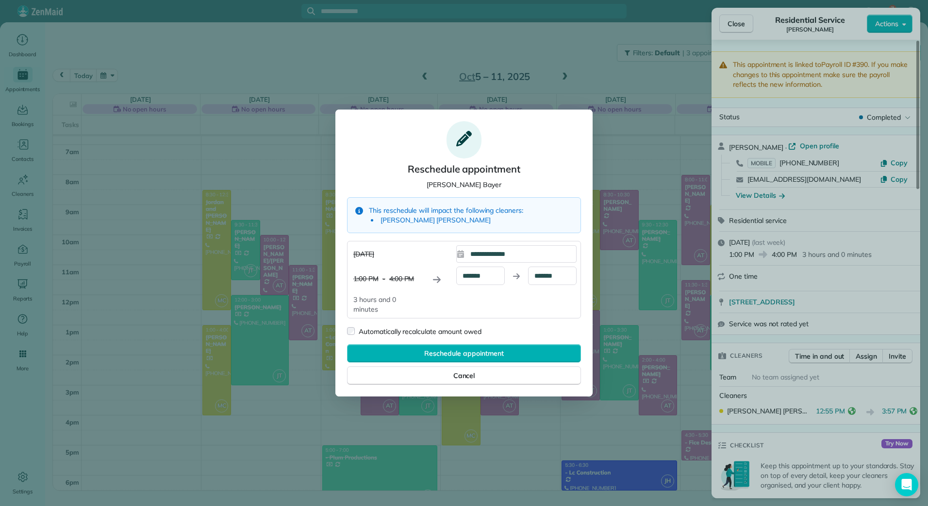
click at [460, 386] on div "**********" at bounding box center [463, 254] width 257 height 288
click at [461, 373] on span "Cancel" at bounding box center [464, 376] width 22 height 10
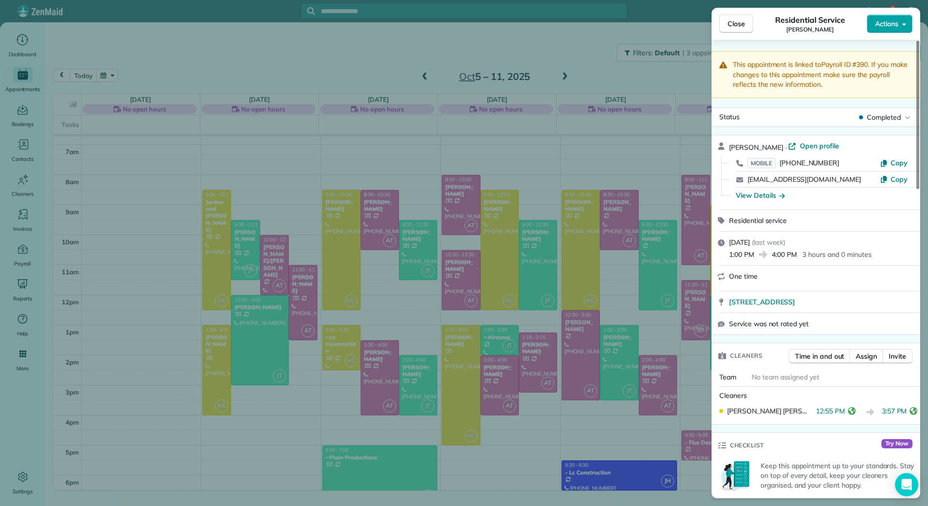
click at [902, 28] on button "Actions" at bounding box center [889, 24] width 46 height 18
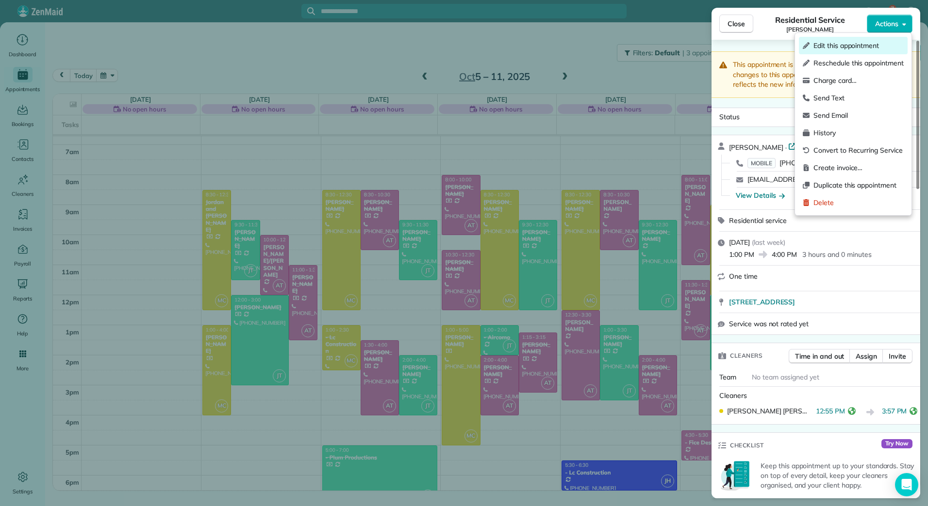
click at [823, 51] on div "Edit this appointment" at bounding box center [853, 45] width 109 height 17
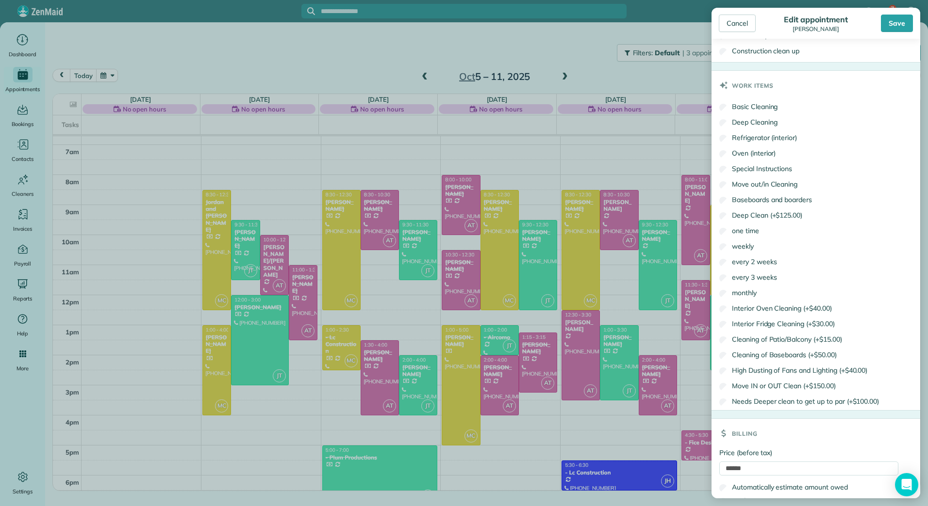
scroll to position [521, 0]
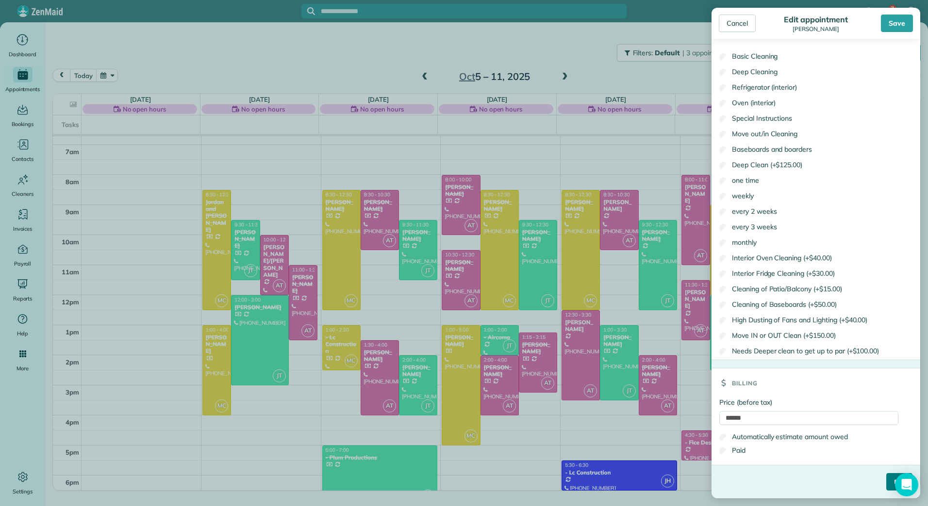
drag, startPoint x: 884, startPoint y: 475, endPoint x: 878, endPoint y: 466, distance: 11.4
click at [886, 475] on input "****" at bounding box center [899, 481] width 26 height 17
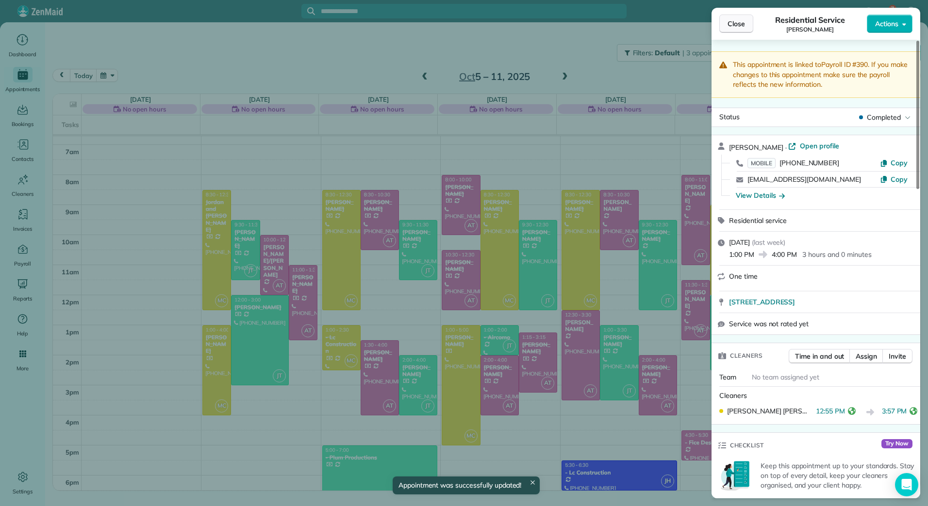
click at [736, 25] on span "Close" at bounding box center [735, 24] width 17 height 10
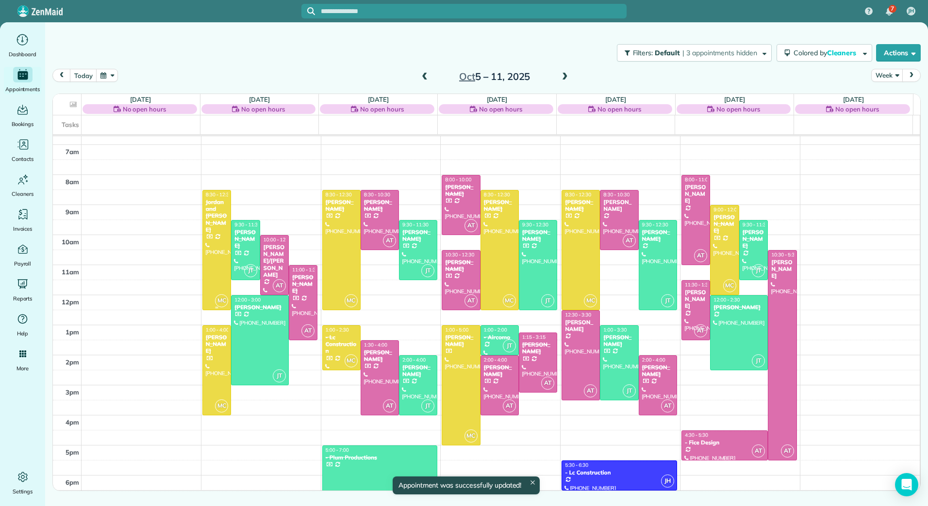
click at [212, 281] on div at bounding box center [217, 250] width 28 height 119
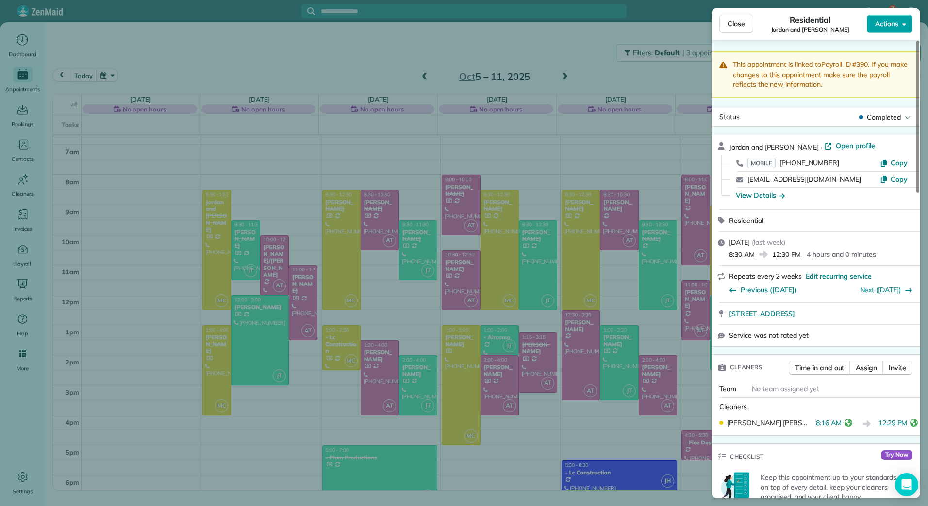
click at [898, 23] on button "Actions" at bounding box center [889, 24] width 46 height 18
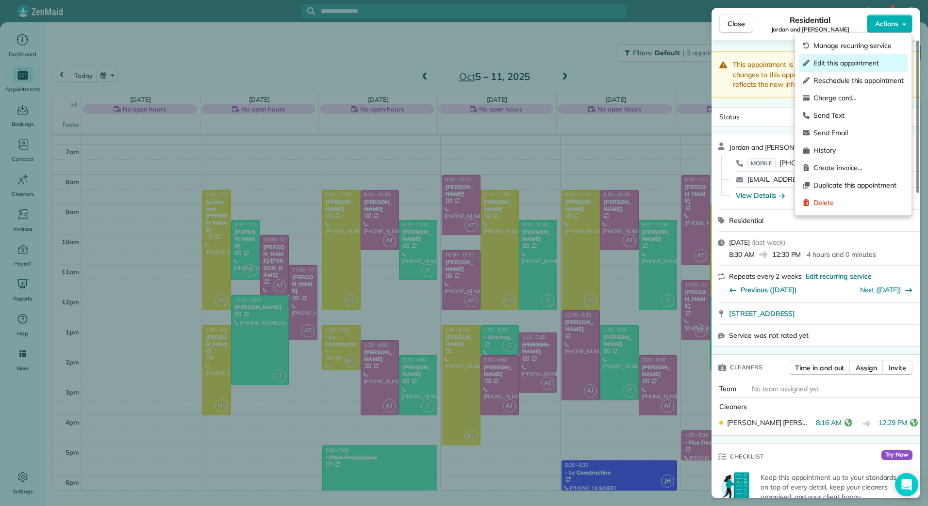
click at [862, 61] on span "Edit this appointment" at bounding box center [858, 63] width 90 height 10
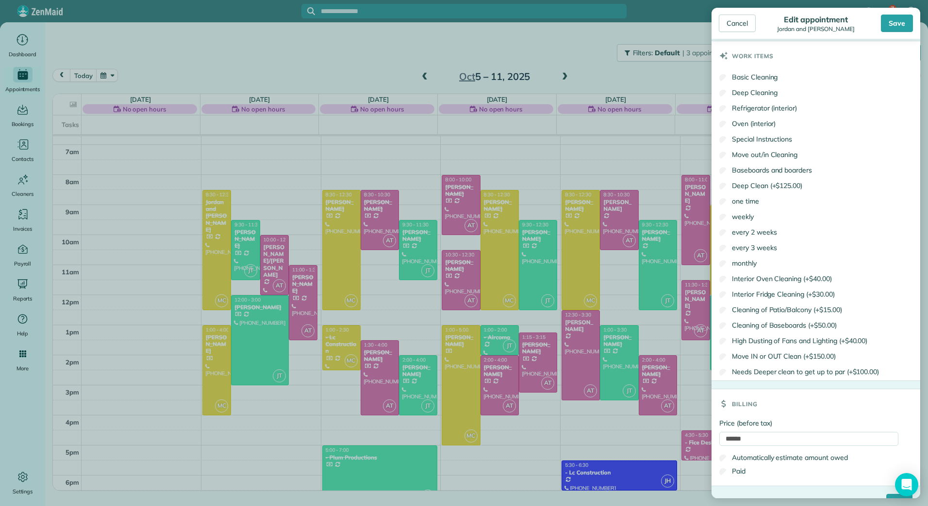
scroll to position [521, 0]
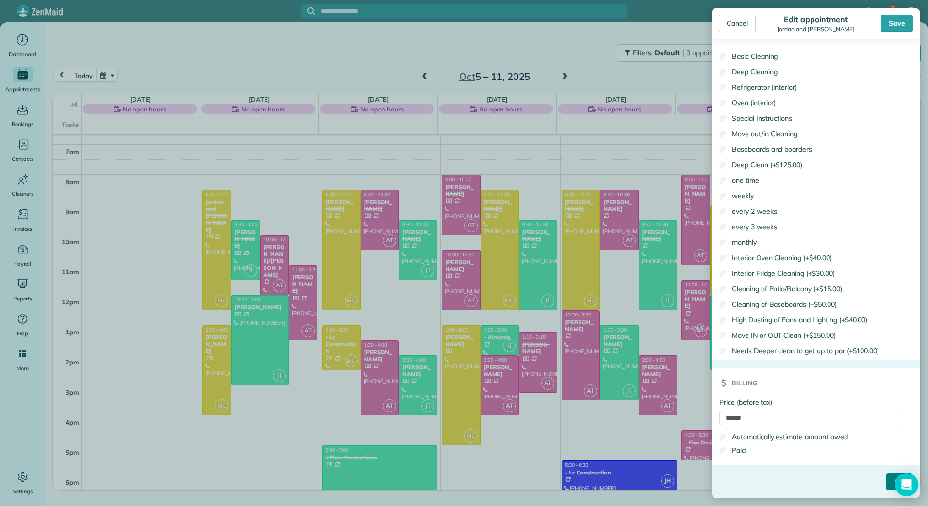
click at [886, 483] on input "****" at bounding box center [899, 481] width 26 height 17
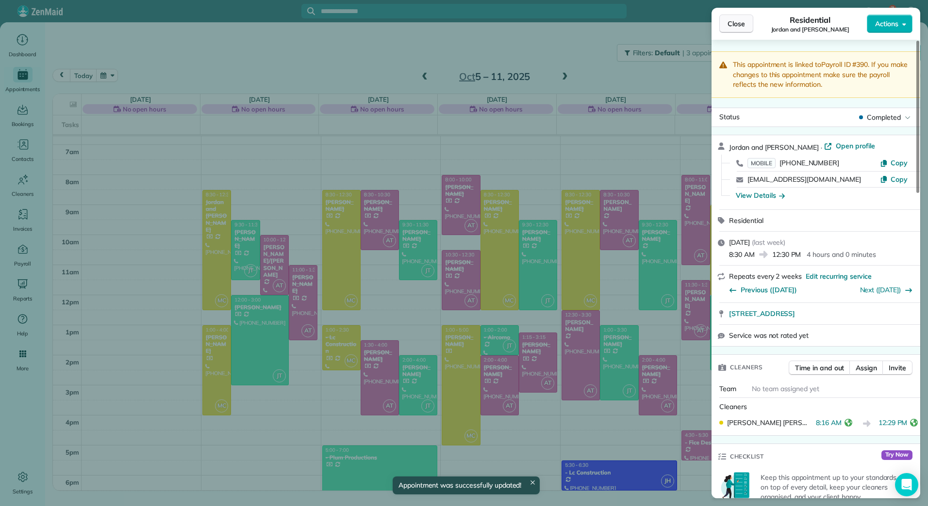
click at [736, 19] on span "Close" at bounding box center [735, 24] width 17 height 10
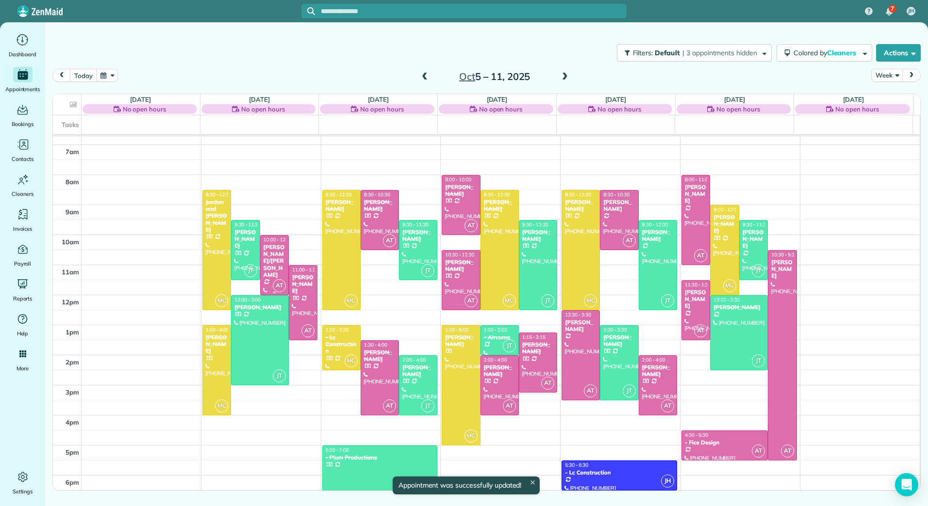
click at [280, 238] on span "10:00 - 12:00" at bounding box center [277, 240] width 29 height 6
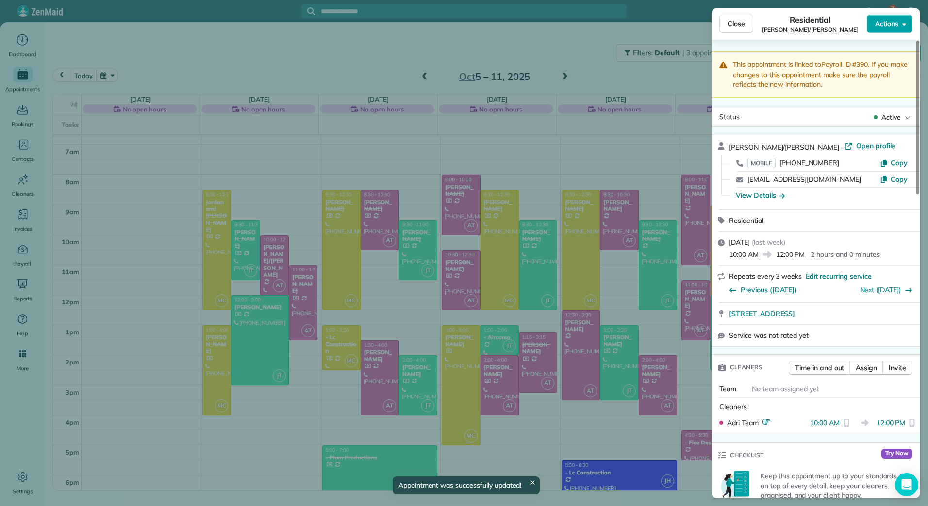
click at [893, 25] on span "Actions" at bounding box center [886, 24] width 23 height 10
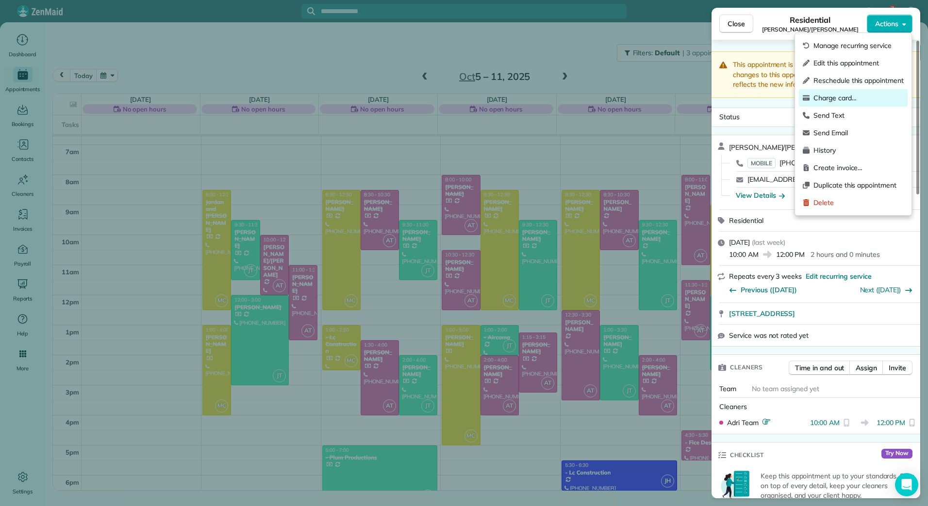
click at [833, 101] on span "Charge card…" at bounding box center [858, 98] width 90 height 10
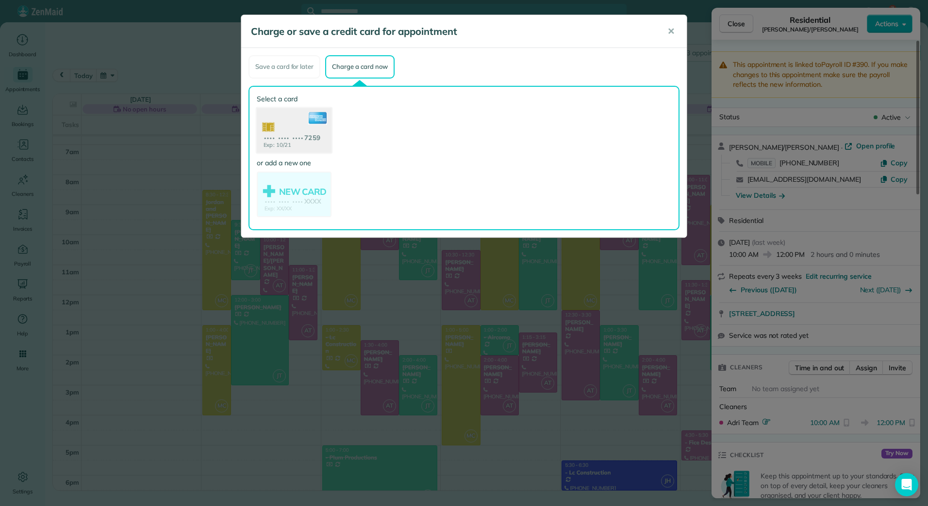
click at [282, 125] on use at bounding box center [294, 131] width 75 height 47
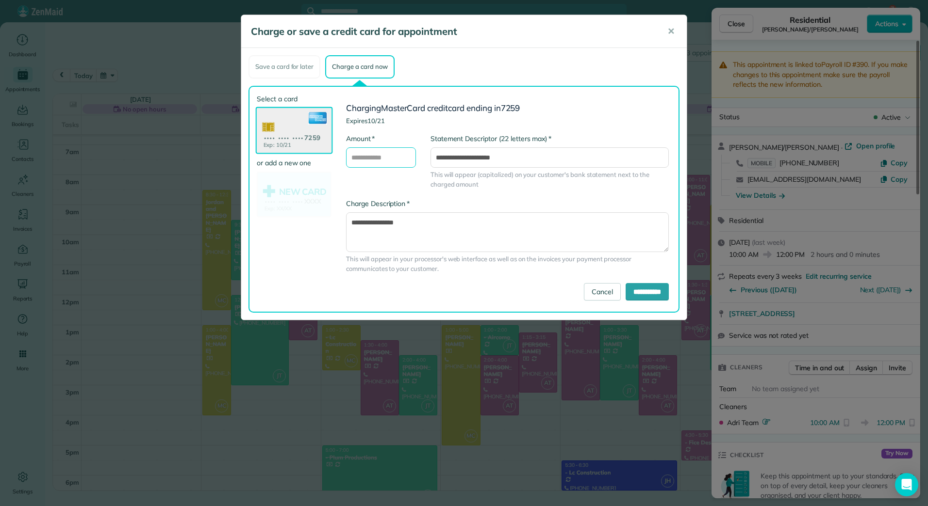
click at [385, 162] on input "* Amount" at bounding box center [381, 157] width 70 height 20
type input "******"
click at [451, 158] on input "**********" at bounding box center [549, 157] width 238 height 20
type input "**********"
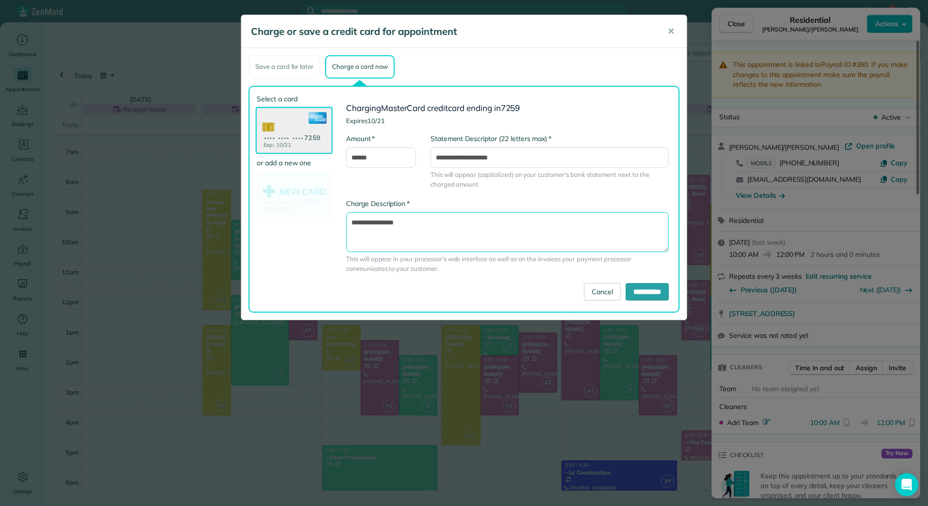
click at [491, 243] on textarea "**********" at bounding box center [507, 232] width 323 height 40
type textarea "**********"
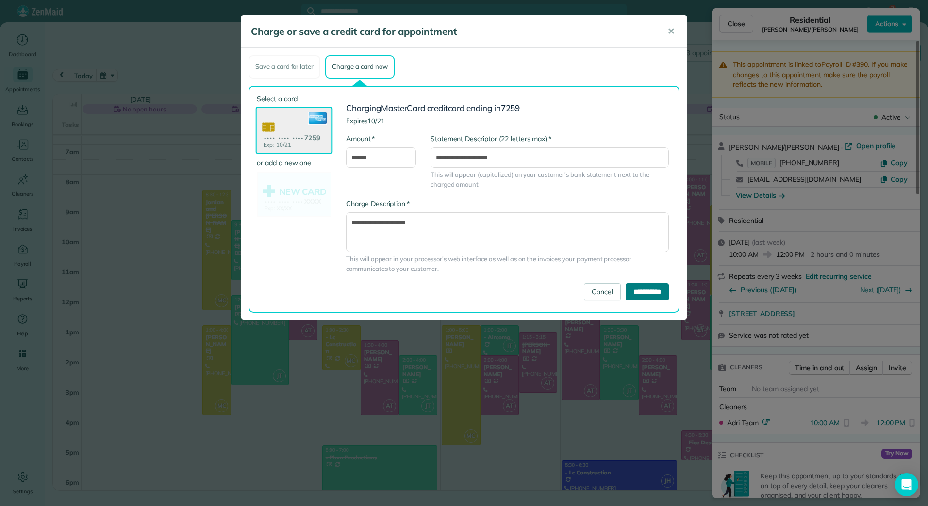
click at [665, 291] on input "**********" at bounding box center [646, 291] width 43 height 17
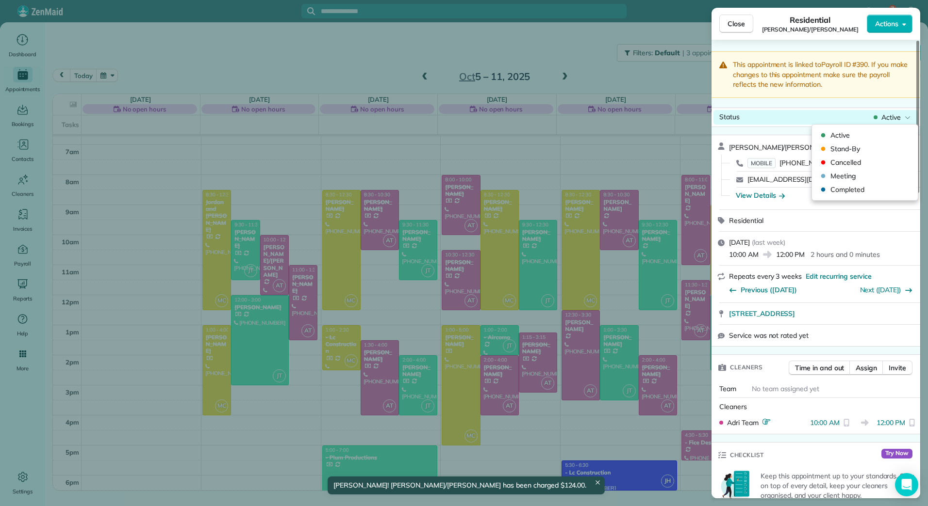
click at [894, 122] on div "Status Active" at bounding box center [815, 117] width 205 height 15
click at [838, 186] on span "Completed" at bounding box center [871, 190] width 82 height 10
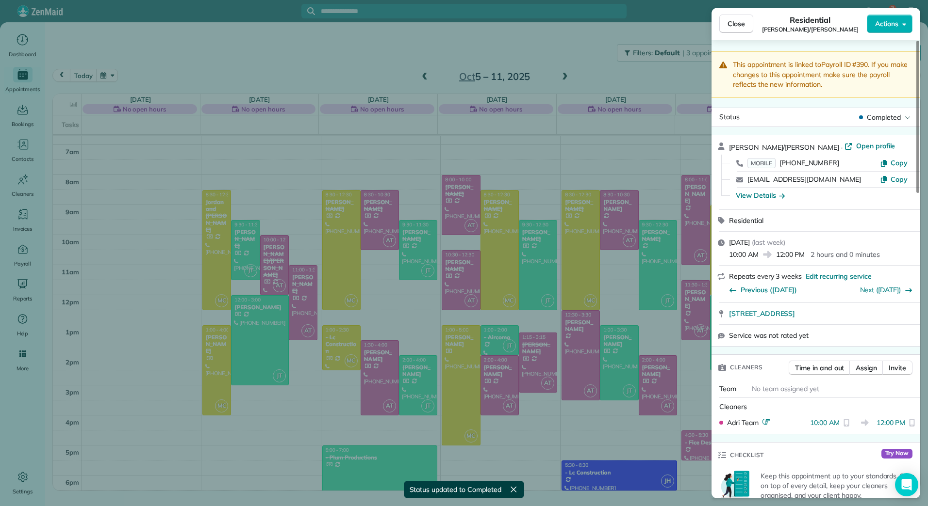
click at [377, 199] on div "Close Residential [PERSON_NAME]/[PERSON_NAME] Actions This appointment is linke…" at bounding box center [464, 253] width 928 height 506
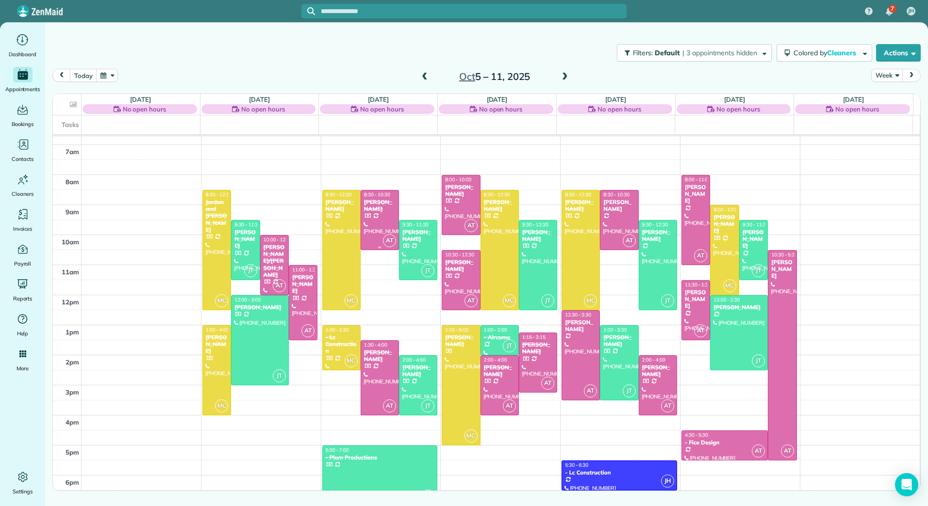
click at [378, 224] on div at bounding box center [379, 220] width 37 height 59
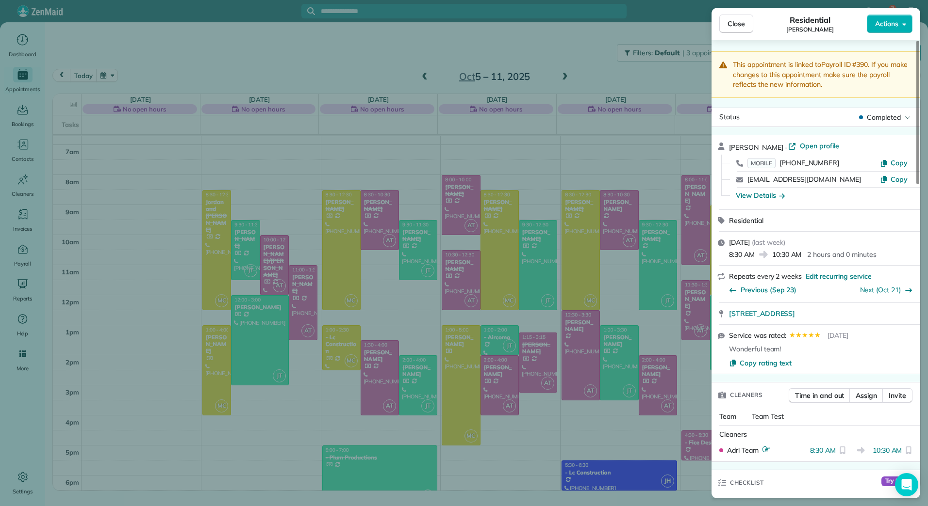
click at [378, 357] on div "Close Residential [PERSON_NAME] Actions This appointment is linked to Payroll I…" at bounding box center [464, 253] width 928 height 506
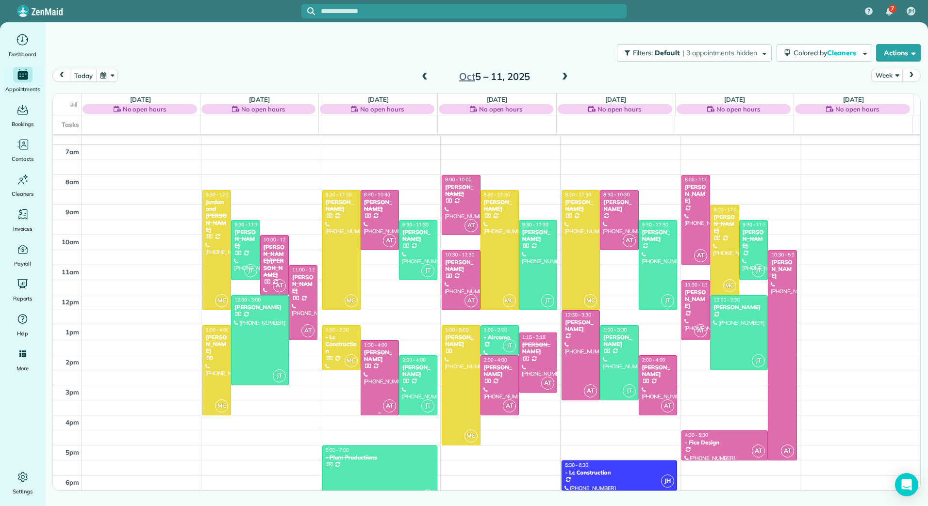
click at [378, 357] on div "[PERSON_NAME]" at bounding box center [379, 356] width 33 height 14
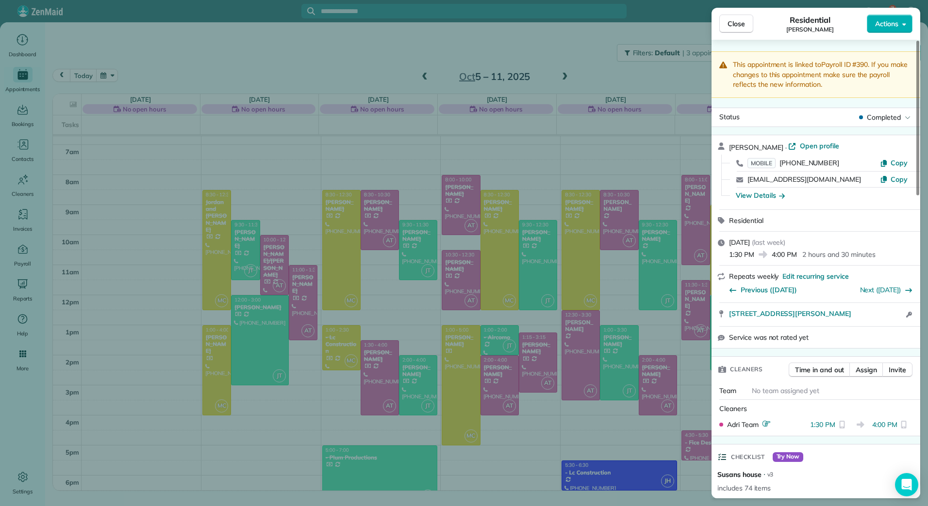
click at [392, 297] on div "Close Residential [PERSON_NAME] Actions This appointment is linked to Payroll I…" at bounding box center [464, 253] width 928 height 506
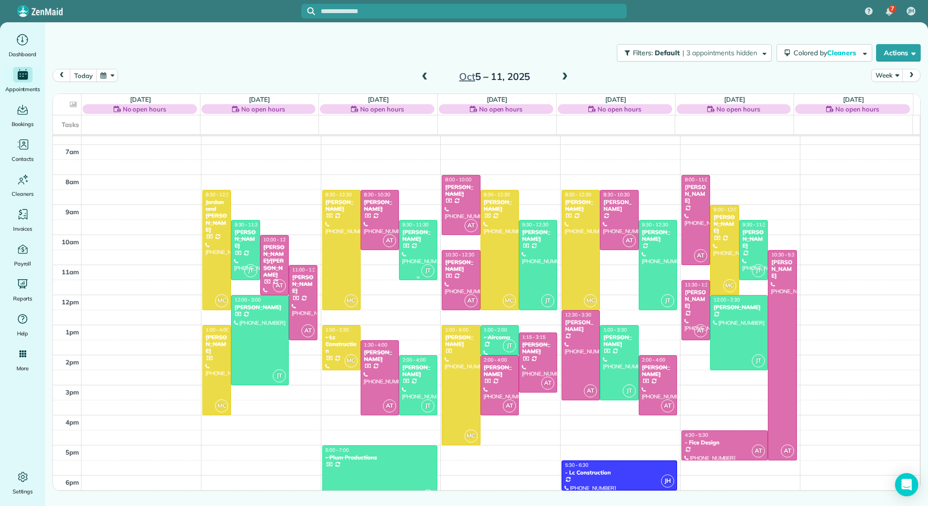
click at [419, 248] on div at bounding box center [417, 250] width 37 height 59
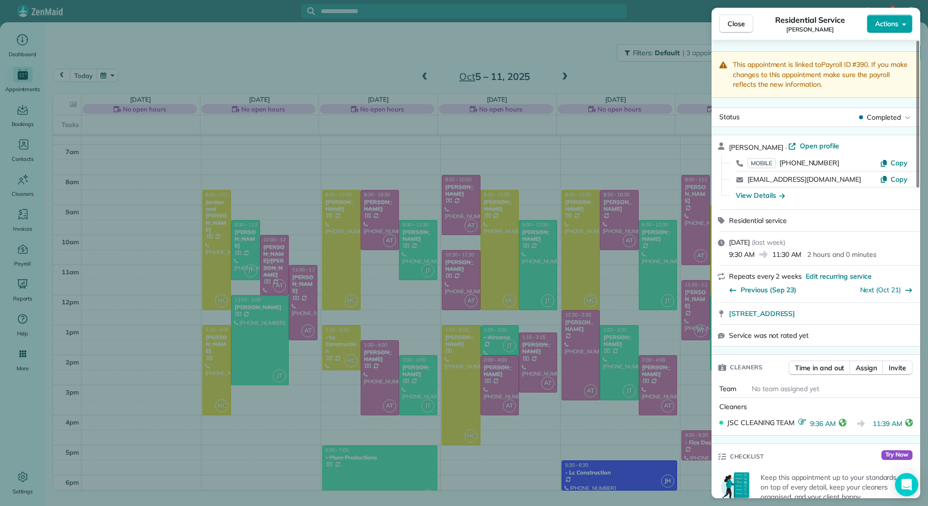
click at [900, 21] on button "Actions" at bounding box center [889, 24] width 46 height 18
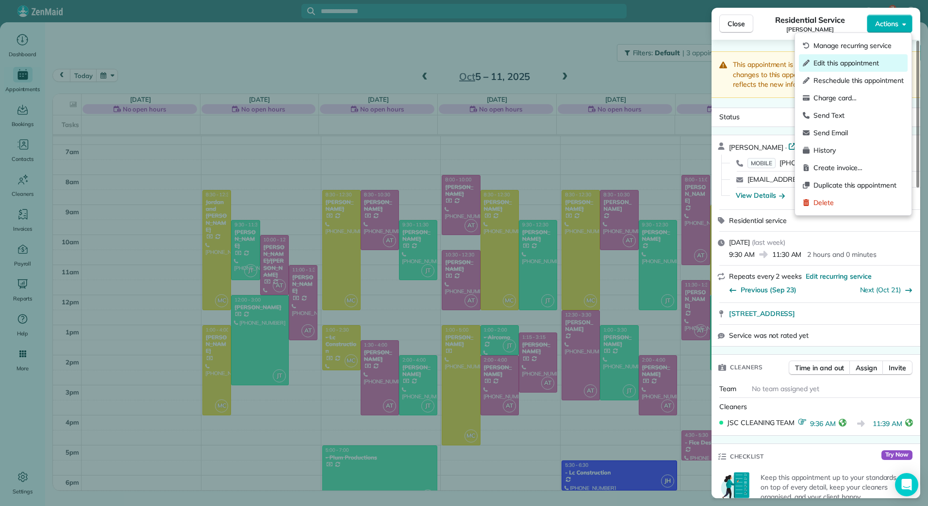
click at [857, 61] on span "Edit this appointment" at bounding box center [858, 63] width 90 height 10
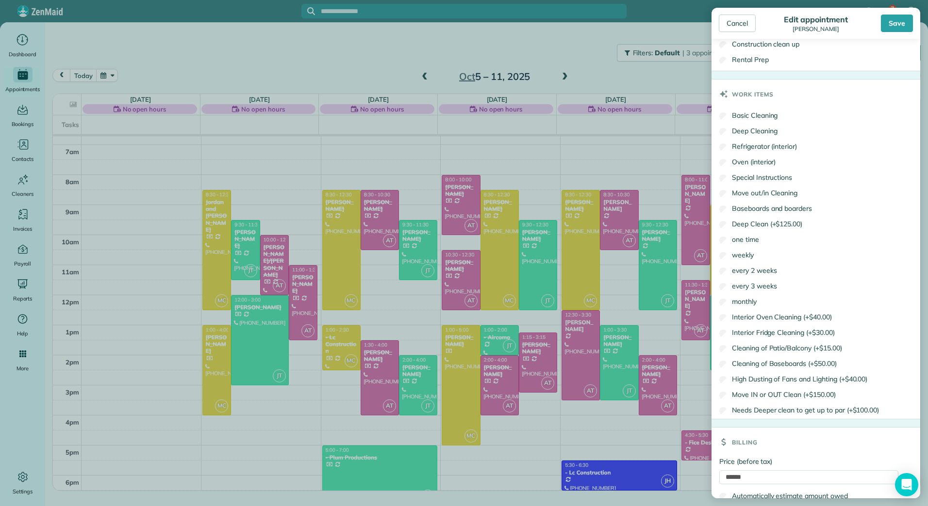
scroll to position [585, 0]
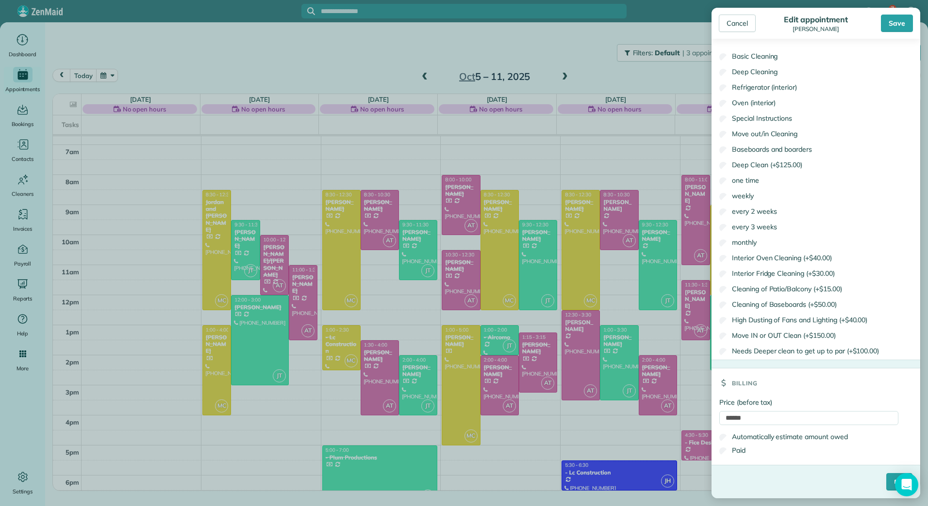
click at [872, 486] on div "****" at bounding box center [815, 485] width 209 height 25
click at [886, 483] on input "****" at bounding box center [899, 481] width 26 height 17
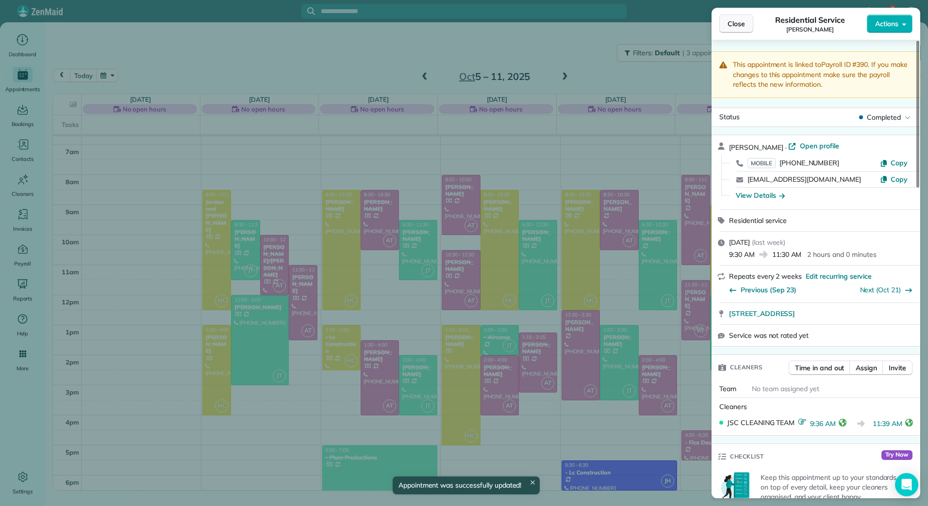
click at [734, 24] on span "Close" at bounding box center [735, 24] width 17 height 10
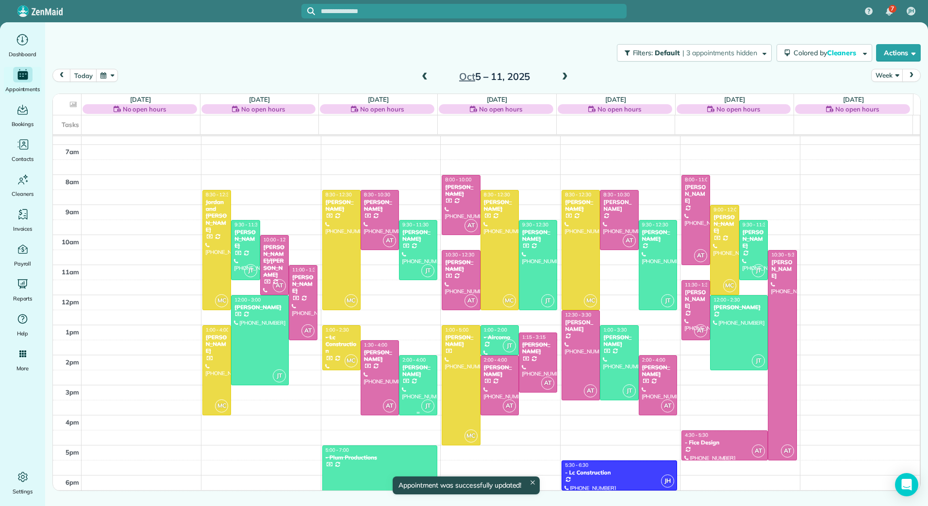
click at [421, 372] on div "[PERSON_NAME]" at bounding box center [418, 371] width 33 height 14
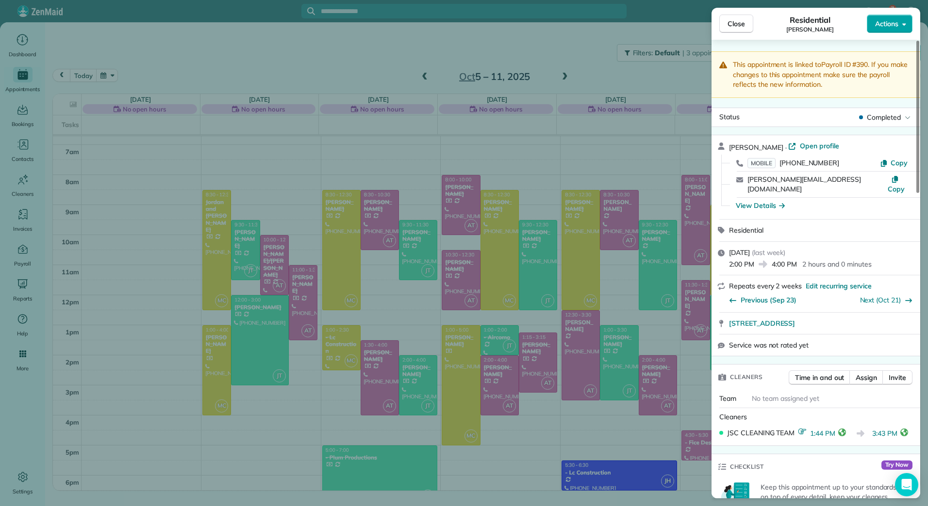
click at [887, 28] on span "Actions" at bounding box center [886, 24] width 23 height 10
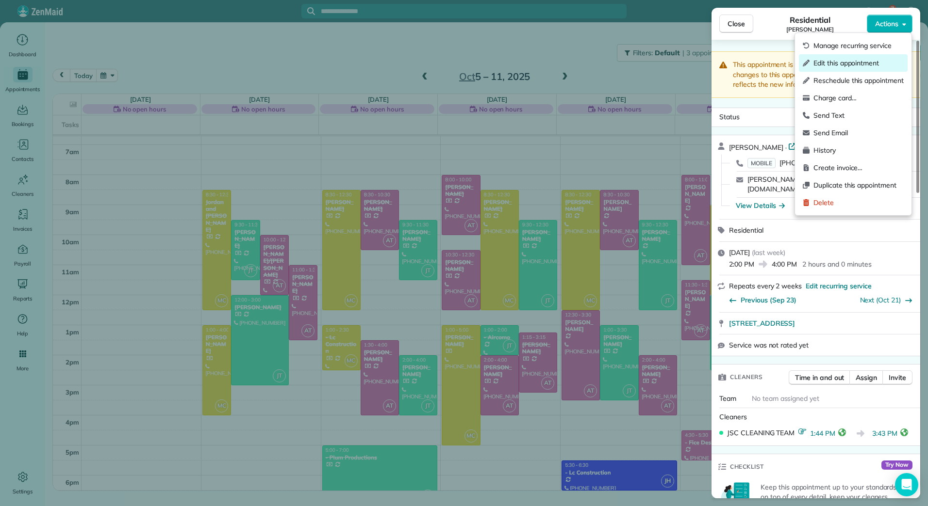
click at [840, 60] on span "Edit this appointment" at bounding box center [858, 63] width 90 height 10
